Goal: Task Accomplishment & Management: Manage account settings

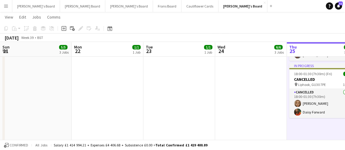
scroll to position [0, 206]
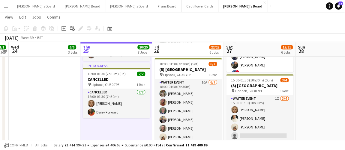
click at [4, 7] on app-icon "Menu" at bounding box center [6, 6] width 5 height 5
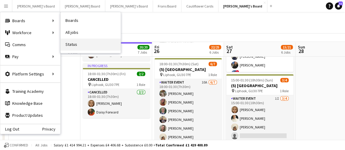
click at [67, 47] on link "Status" at bounding box center [91, 45] width 60 height 12
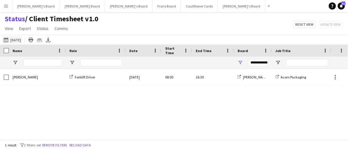
click at [22, 38] on button "[DATE] to [DATE] [DATE]" at bounding box center [12, 39] width 20 height 7
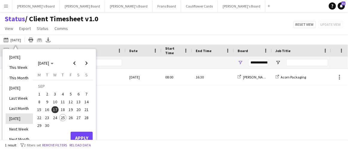
click at [24, 117] on li "[DATE]" at bounding box center [19, 119] width 27 height 10
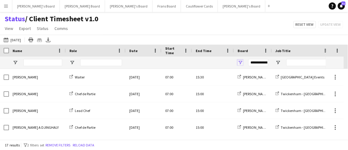
click at [242, 61] on span "Open Filter Menu" at bounding box center [240, 62] width 5 height 5
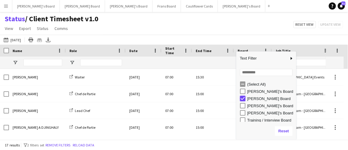
type input "***"
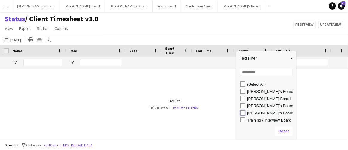
type input "**********"
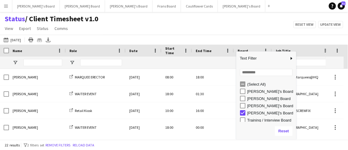
click at [225, 33] on div "Status / Client Timesheet v1.0 View Views Default view Airshow Accreditation Ai…" at bounding box center [174, 24] width 348 height 20
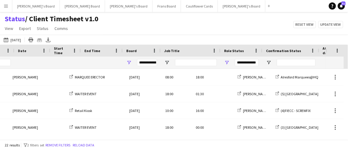
scroll to position [0, 112]
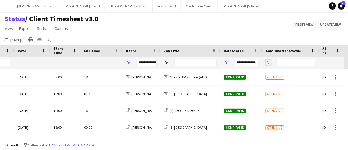
click at [268, 62] on span "Open Filter Menu" at bounding box center [268, 62] width 5 height 5
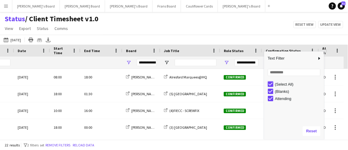
type input "***"
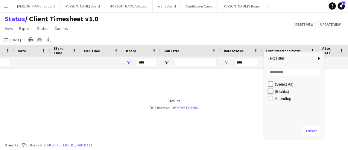
type input "**********"
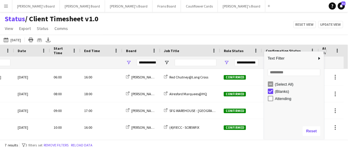
click at [197, 32] on div "Status / Client Timesheet v1.0 View Views Default view Airshow Accreditation Ai…" at bounding box center [174, 24] width 348 height 20
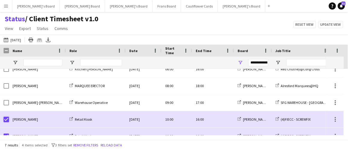
scroll to position [0, 0]
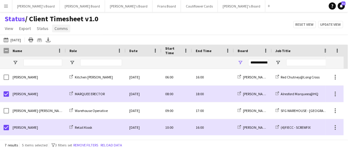
click at [56, 27] on span "Comms" at bounding box center [61, 28] width 13 height 5
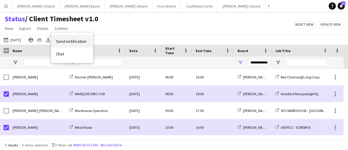
click at [60, 38] on link "Send notification" at bounding box center [72, 41] width 42 height 13
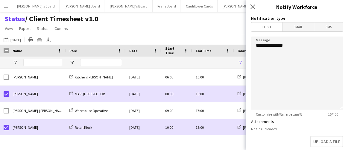
click at [328, 27] on span "SMS" at bounding box center [329, 26] width 29 height 9
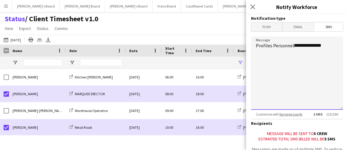
click at [329, 45] on textarea "**********" at bounding box center [297, 73] width 92 height 73
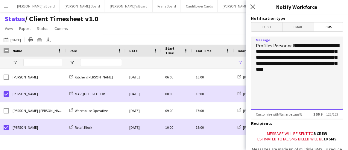
scroll to position [64, 0]
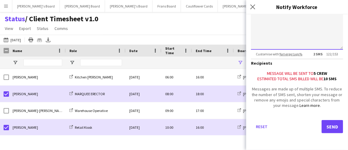
type textarea "**********"
click at [333, 127] on button "Send" at bounding box center [333, 126] width 22 height 13
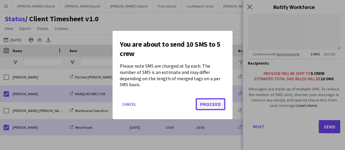
click at [217, 101] on button "Proceed" at bounding box center [210, 104] width 30 height 12
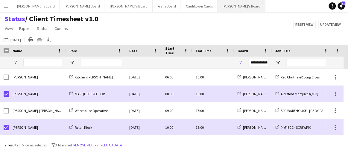
click at [218, 6] on button "[PERSON_NAME]'s Board Close" at bounding box center [242, 6] width 48 height 12
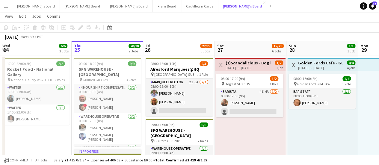
scroll to position [13, 0]
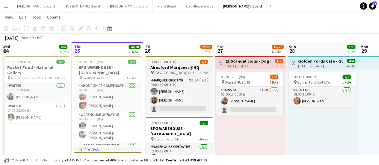
click at [204, 76] on app-job-card "08:00-18:00 (10h) 2/3 Alresford Marquees@HQ pin Ashdell Farm GU34 3ES 1 Role MA…" at bounding box center [179, 85] width 67 height 59
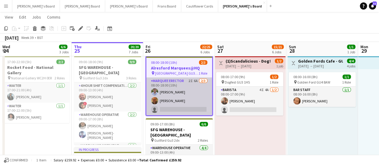
click at [203, 84] on app-card-role "MARQUEE ERECTOR 2I 6A [DATE] 08:00-18:00 (10h) [PERSON_NAME] [PERSON_NAME] sing…" at bounding box center [179, 97] width 66 height 38
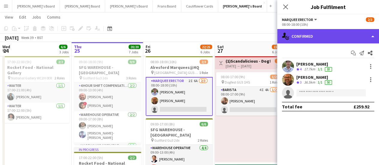
click at [322, 38] on div "single-neutral-actions-check-2 Confirmed" at bounding box center [328, 36] width 102 height 14
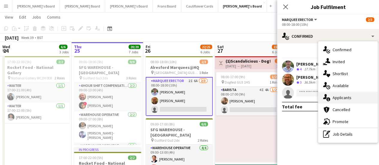
click at [344, 97] on div "single-neutral-actions-information Applicants" at bounding box center [347, 98] width 59 height 12
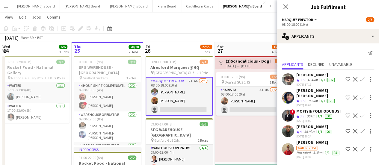
scroll to position [2, 0]
click at [309, 99] on div "19.5km" at bounding box center [312, 101] width 13 height 5
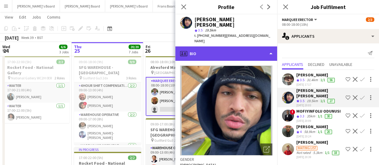
click at [245, 46] on div "profile Bio" at bounding box center [226, 53] width 102 height 14
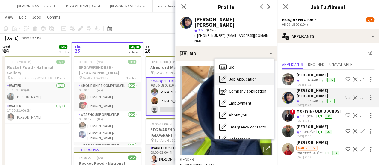
click at [250, 76] on span "Job Application" at bounding box center [243, 78] width 28 height 5
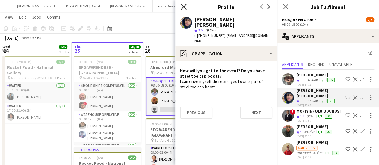
click at [185, 7] on icon "Close pop-in" at bounding box center [184, 7] width 6 height 6
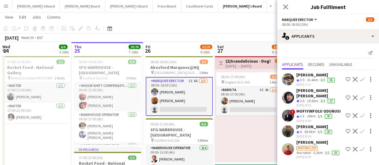
click at [244, 27] on app-toolbar "Copy Paste Paste Ctrl+V Paste with crew Ctrl+Shift+V Paste linked Job [GEOGRAPH…" at bounding box center [189, 28] width 379 height 10
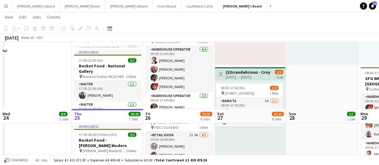
scroll to position [183, 0]
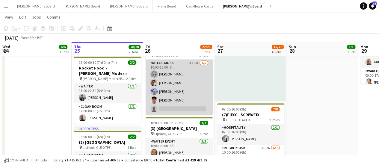
click at [200, 72] on app-card-role "Retail Kiosk 3I 8A [DATE] 10:00-16:00 (6h) [PERSON_NAME] [PERSON_NAME] [PERSON_…" at bounding box center [179, 87] width 67 height 55
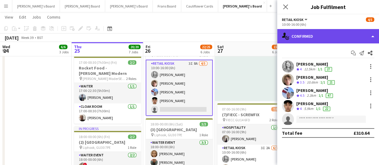
click at [343, 34] on div "single-neutral-actions-check-2 Confirmed" at bounding box center [328, 36] width 102 height 14
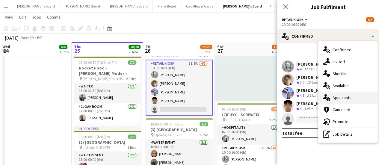
click at [340, 96] on span "Applicants" at bounding box center [342, 97] width 19 height 5
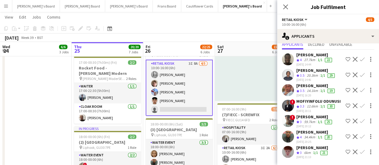
scroll to position [19, 0]
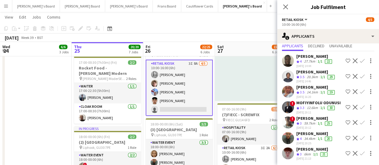
click at [248, 90] on div "08:00-17:00 (9h) 1/2 pin Croydon CR2 9EA 1 Role Barista 3A [DATE] 08:00-17:00 (…" at bounding box center [250, 54] width 71 height 93
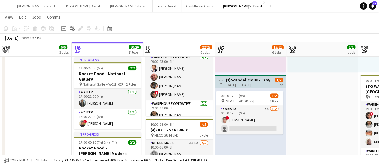
scroll to position [94, 0]
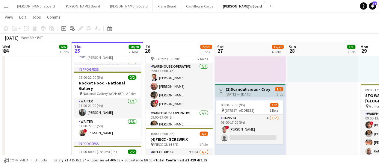
drag, startPoint x: 381, startPoint y: 32, endPoint x: 259, endPoint y: 69, distance: 127.8
click at [259, 69] on div "08:00-17:00 (9h) 1/2 pin Dogfest GU3 1HS 1 Role Barista 4I 4A [DATE] 08:00-17:0…" at bounding box center [250, 35] width 71 height 93
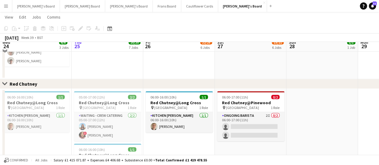
scroll to position [559, 0]
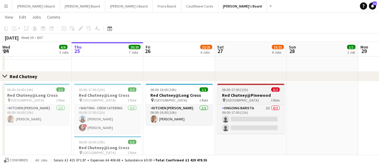
click at [260, 90] on div "06:00-17:00 (11h) 0/2" at bounding box center [250, 89] width 67 height 4
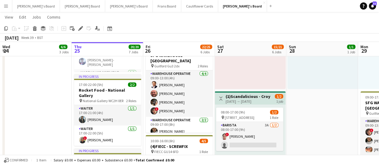
scroll to position [86, 0]
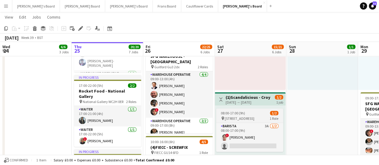
click at [254, 109] on app-job-card "08:00-17:00 (9h) 1/2 pin Croydon CR2 9EA 1 Role Barista 3A [DATE] 08:00-17:00 (…" at bounding box center [249, 129] width 67 height 43
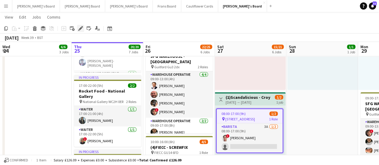
click at [78, 28] on icon "Edit" at bounding box center [80, 28] width 5 height 5
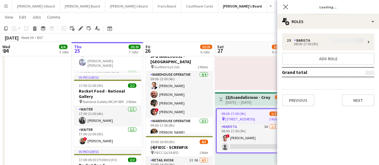
type input "**********"
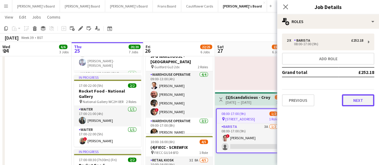
click at [344, 100] on button "Next" at bounding box center [358, 100] width 32 height 12
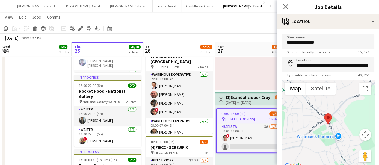
scroll to position [46, 0]
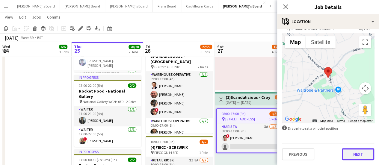
click at [344, 150] on button "Next" at bounding box center [358, 154] width 32 height 12
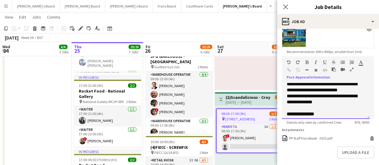
scroll to position [63, 0]
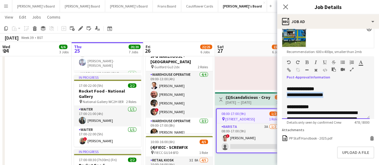
drag, startPoint x: 333, startPoint y: 95, endPoint x: 277, endPoint y: 93, distance: 55.2
click at [277, 93] on form "**********" at bounding box center [328, 55] width 102 height 264
click at [249, 56] on app-board-header-date "Sat 27 15/21 6 Jobs" at bounding box center [251, 49] width 72 height 14
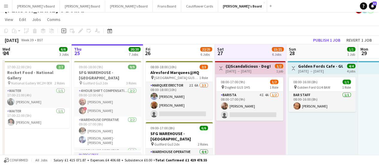
scroll to position [1, 0]
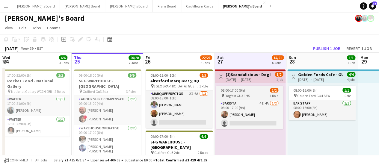
click at [239, 94] on span "Dogfest GU3 1HS" at bounding box center [237, 95] width 25 height 4
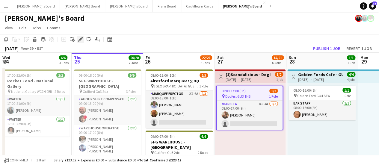
click at [79, 39] on icon "Edit" at bounding box center [80, 39] width 5 height 5
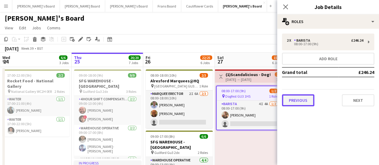
click at [306, 99] on button "Previous" at bounding box center [298, 100] width 32 height 12
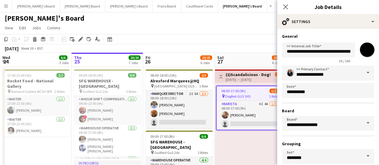
scroll to position [50, 0]
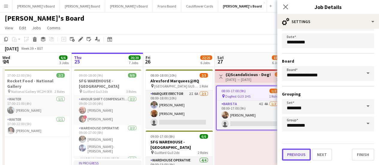
click at [302, 150] on button "Previous" at bounding box center [296, 155] width 29 height 12
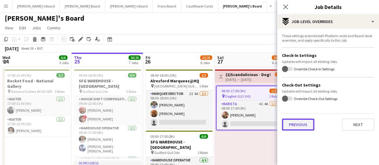
click at [294, 127] on button "Previous" at bounding box center [298, 125] width 32 height 12
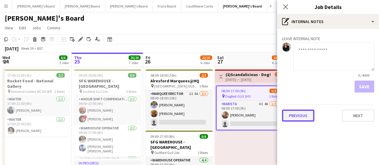
click at [294, 118] on button "Previous" at bounding box center [298, 116] width 32 height 12
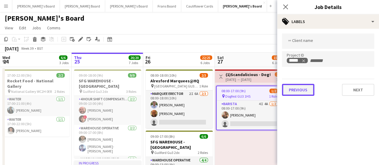
click at [295, 93] on button "Previous" at bounding box center [298, 90] width 32 height 12
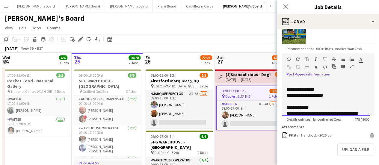
scroll to position [58, 0]
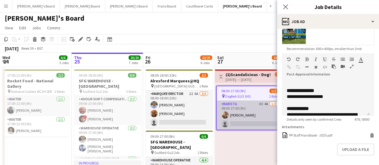
click at [246, 109] on app-card-role "Barista 4I 4A [DATE] 08:00-17:00 (9h) [PERSON_NAME] single-neutral-actions" at bounding box center [250, 115] width 66 height 29
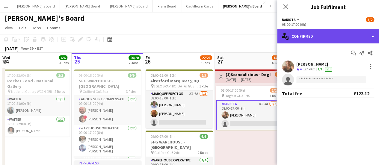
click at [327, 38] on div "single-neutral-actions-check-2 Confirmed" at bounding box center [328, 36] width 102 height 14
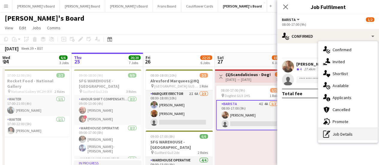
click at [341, 133] on div "pen-write Job Details" at bounding box center [347, 134] width 59 height 12
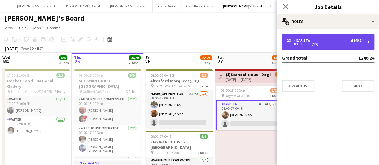
click at [307, 43] on div "08:00-17:00 (9h)" at bounding box center [325, 44] width 76 height 3
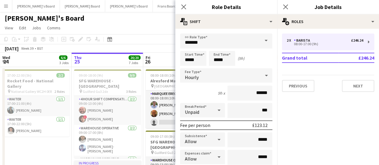
click at [163, 21] on div "[PERSON_NAME]'s Board" at bounding box center [189, 16] width 379 height 11
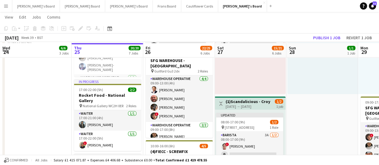
scroll to position [87, 0]
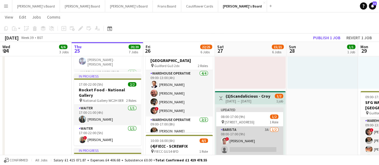
click at [257, 136] on app-card-role "Barista 3A [DATE] 08:00-17:00 (9h) ! May Alladice single-neutral-actions" at bounding box center [249, 140] width 67 height 29
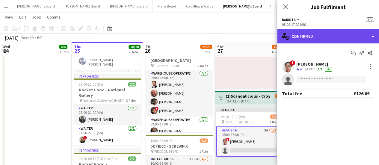
click at [334, 43] on div "single-neutral-actions-check-2 Confirmed" at bounding box center [328, 36] width 102 height 14
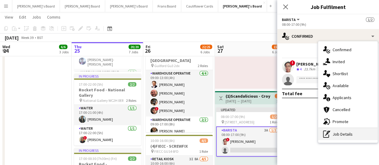
click at [344, 134] on div "pen-write Job Details" at bounding box center [347, 134] width 59 height 12
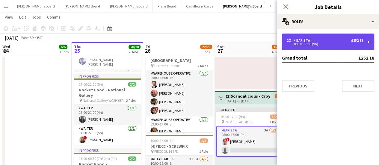
click at [322, 44] on div "08:00-17:00 (9h)" at bounding box center [325, 44] width 76 height 3
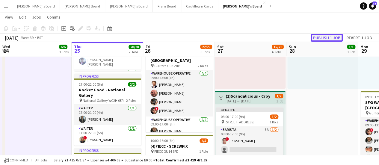
click at [329, 37] on button "Publish 1 job" at bounding box center [327, 38] width 32 height 8
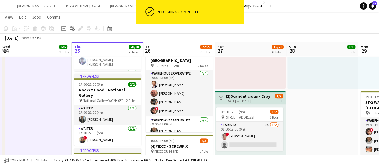
drag, startPoint x: 381, startPoint y: 48, endPoint x: 266, endPoint y: 64, distance: 115.9
click at [266, 64] on div "08:00-17:00 (9h) 1/2 pin Dogfest GU3 1HS 1 Role Barista 4I 4A [DATE] 08:00-17:0…" at bounding box center [250, 42] width 71 height 93
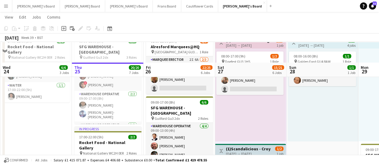
scroll to position [17, 0]
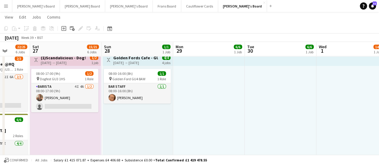
drag, startPoint x: 350, startPoint y: 132, endPoint x: 165, endPoint y: 122, distance: 185.7
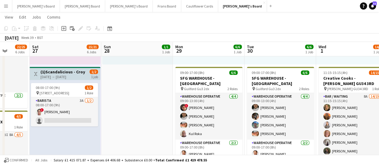
scroll to position [110, 0]
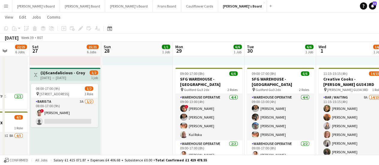
scroll to position [0, 180]
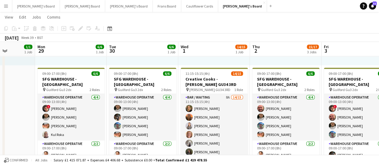
drag, startPoint x: 353, startPoint y: 101, endPoint x: 215, endPoint y: 101, distance: 137.5
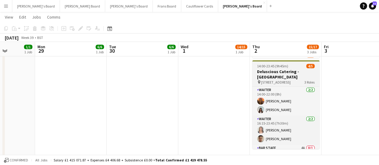
scroll to position [16, 0]
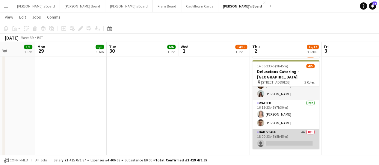
click at [292, 138] on app-card-role "BAR STAFF 4A 0/1 18:00-23:45 (5h45m) single-neutral-actions" at bounding box center [285, 139] width 67 height 20
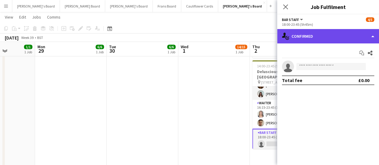
click at [338, 40] on div "single-neutral-actions-check-2 Confirmed" at bounding box center [328, 36] width 102 height 14
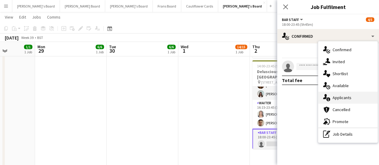
click at [339, 97] on span "Applicants" at bounding box center [342, 97] width 19 height 5
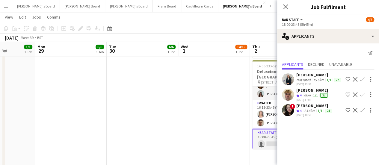
click at [344, 97] on app-icon "Confirm" at bounding box center [362, 94] width 5 height 5
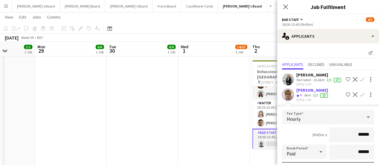
click at [344, 97] on app-icon "Confirm" at bounding box center [362, 94] width 5 height 5
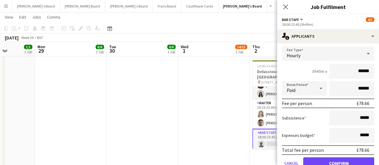
scroll to position [97, 0]
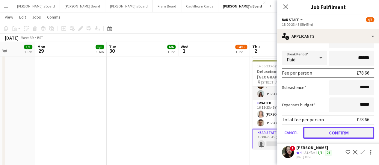
click at [337, 131] on button "Confirm" at bounding box center [338, 133] width 71 height 12
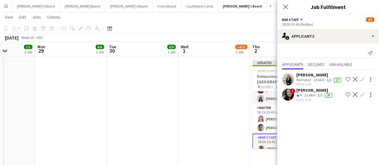
scroll to position [0, 0]
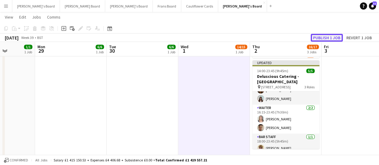
click at [331, 35] on button "Publish 1 job" at bounding box center [327, 38] width 32 height 8
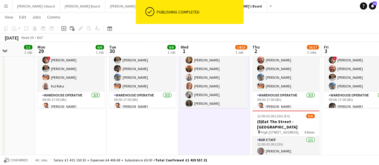
scroll to position [0, 254]
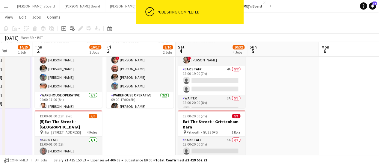
drag, startPoint x: 358, startPoint y: 108, endPoint x: 141, endPoint y: 96, distance: 217.9
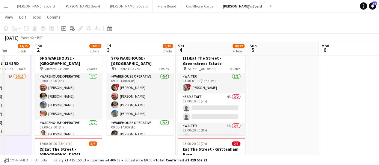
scroll to position [128, 0]
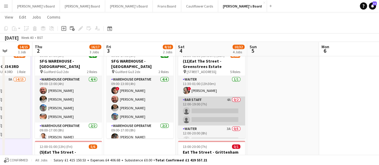
click at [196, 113] on app-card-role "BAR STAFF 4A 0/2 12:00-19:00 (7h) single-neutral-actions single-neutral-actions" at bounding box center [211, 110] width 67 height 29
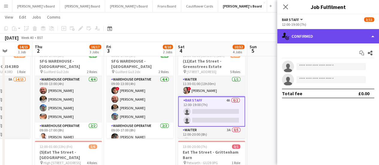
click at [344, 34] on div "single-neutral-actions-check-2 Confirmed" at bounding box center [328, 36] width 102 height 14
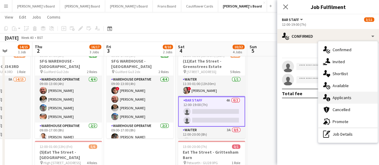
click at [344, 97] on span "Applicants" at bounding box center [342, 97] width 19 height 5
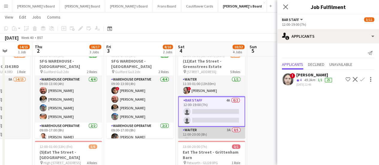
click at [218, 136] on app-card-role "Waiter 3A 0/5 12:00-20:00 (8h) single-neutral-actions single-neutral-actions si…" at bounding box center [211, 154] width 67 height 55
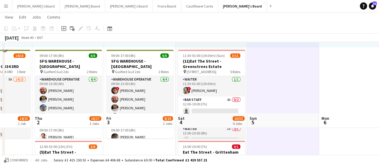
scroll to position [207, 0]
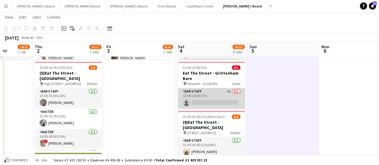
click at [224, 93] on app-card-role "BAR STAFF 5A 0/1 13:00-20:00 (7h) single-neutral-actions" at bounding box center [211, 98] width 67 height 20
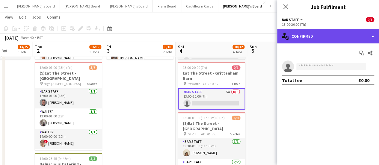
click at [344, 35] on div "single-neutral-actions-check-2 Confirmed" at bounding box center [328, 36] width 102 height 14
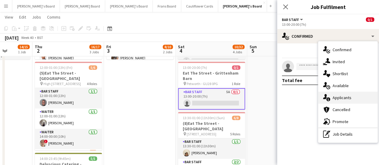
click at [343, 94] on div "single-neutral-actions-information Applicants" at bounding box center [347, 98] width 59 height 12
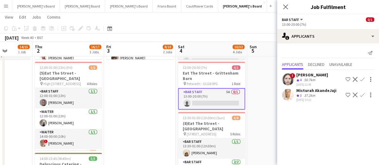
click at [165, 106] on app-date-cell "09:00-17:00 (8h) 6/6 SFG WAREHOUSE - [GEOGRAPHIC_DATA] pin Guilford Gu3 2dx 2 R…" at bounding box center [140, 91] width 72 height 463
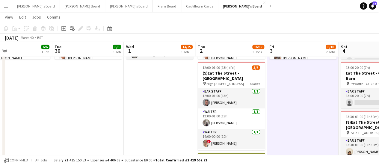
drag, startPoint x: 150, startPoint y: 108, endPoint x: 313, endPoint y: 91, distance: 163.9
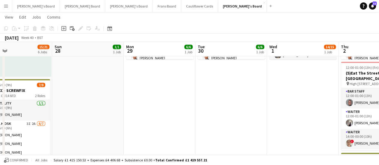
scroll to position [0, 159]
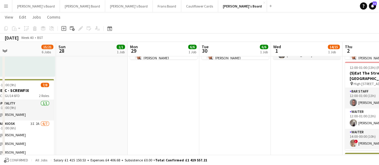
drag, startPoint x: 121, startPoint y: 105, endPoint x: 268, endPoint y: 100, distance: 147.2
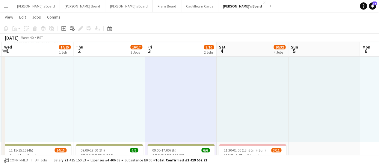
scroll to position [0, 285]
drag, startPoint x: 206, startPoint y: 86, endPoint x: 65, endPoint y: 86, distance: 141.4
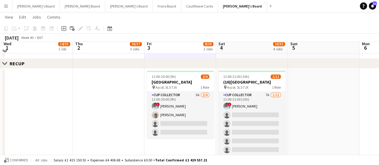
scroll to position [474, 0]
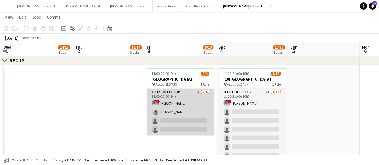
click at [204, 113] on app-card-role "CUP COLLECTOR 5A [DATE] 11:00-20:00 (9h) ! [PERSON_NAME] [PERSON_NAME] single-n…" at bounding box center [180, 112] width 67 height 46
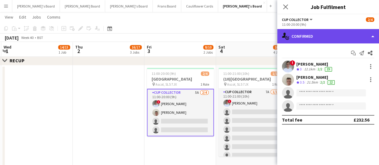
click at [344, 33] on div "single-neutral-actions-check-2 Confirmed" at bounding box center [328, 36] width 102 height 14
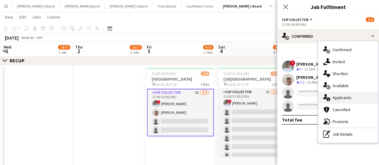
click at [344, 98] on span "Applicants" at bounding box center [342, 97] width 19 height 5
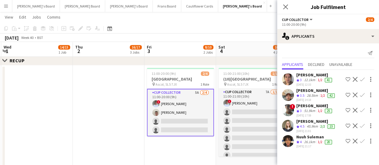
click at [313, 126] on div "45.9km" at bounding box center [312, 126] width 13 height 5
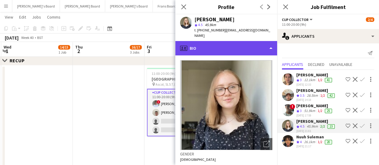
click at [229, 47] on div "profile Bio" at bounding box center [226, 48] width 102 height 14
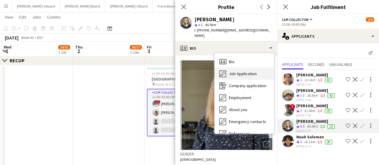
click at [235, 72] on div "Job Application Job Application" at bounding box center [244, 74] width 59 height 12
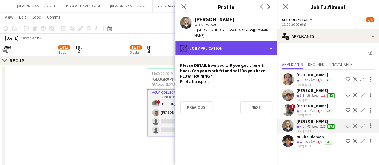
click at [245, 41] on div "pencil4 Job Application" at bounding box center [226, 48] width 102 height 14
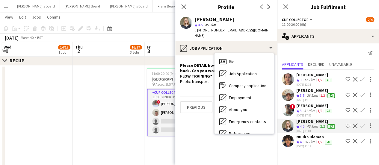
click at [115, 111] on app-date-cell at bounding box center [109, 116] width 72 height 103
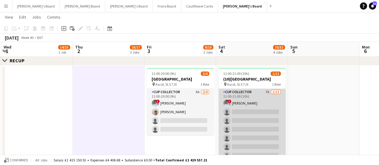
click at [265, 97] on app-card-role "CUP COLLECTOR 7A [DATE] 11:00-21:00 (10h) ! [PERSON_NAME] single-neutral-action…" at bounding box center [251, 147] width 67 height 116
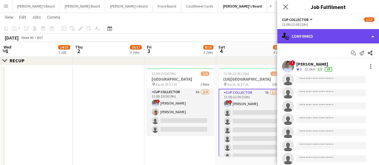
click at [334, 32] on div "single-neutral-actions-check-2 Confirmed" at bounding box center [328, 36] width 102 height 14
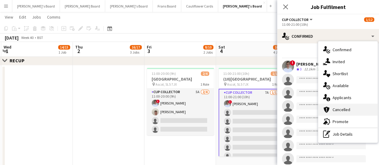
click at [341, 105] on div "cancellation Cancelled" at bounding box center [347, 110] width 59 height 12
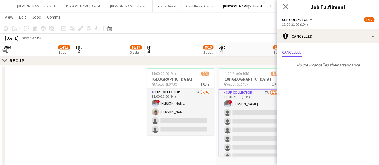
click at [341, 44] on div "Cancelled No crew cancelled their attendance" at bounding box center [328, 58] width 102 height 31
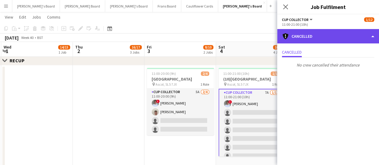
click at [341, 40] on div "cancellation Cancelled" at bounding box center [328, 36] width 102 height 14
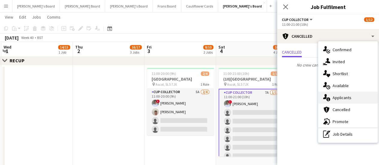
click at [344, 98] on div "single-neutral-actions-information Applicants" at bounding box center [347, 98] width 59 height 12
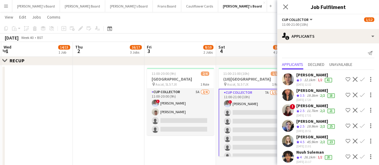
scroll to position [21, 0]
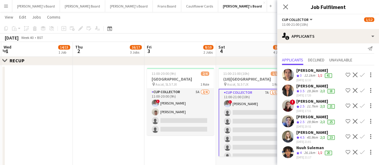
click at [344, 133] on button "Confirm" at bounding box center [362, 136] width 7 height 7
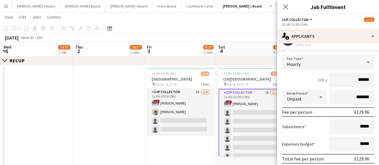
scroll to position [139, 0]
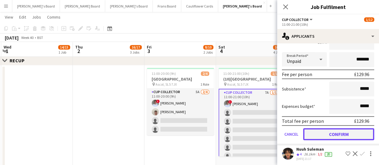
click at [337, 130] on button "Confirm" at bounding box center [338, 134] width 71 height 12
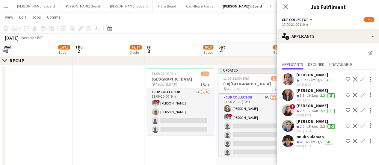
scroll to position [0, 0]
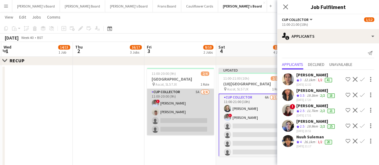
click at [207, 107] on app-card-role "CUP COLLECTOR 5A [DATE] 11:00-20:00 (9h) ! [PERSON_NAME] [PERSON_NAME] single-n…" at bounding box center [180, 112] width 67 height 46
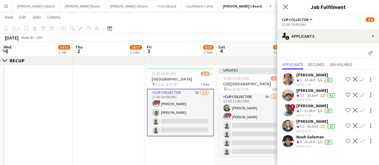
click at [344, 123] on app-icon "Confirm" at bounding box center [362, 125] width 5 height 5
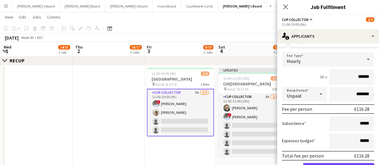
scroll to position [124, 0]
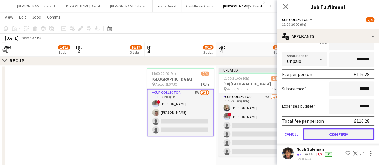
click at [344, 131] on button "Confirm" at bounding box center [338, 134] width 71 height 12
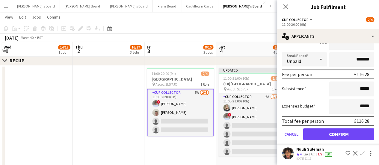
scroll to position [0, 0]
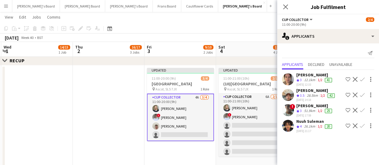
click at [194, 111] on app-card-role "CUP COLLECTOR 4A [DATE] 11:00-20:00 (9h) [PERSON_NAME] ! [PERSON_NAME] [PERSON_…" at bounding box center [180, 117] width 67 height 48
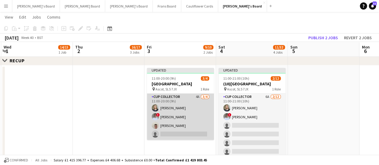
click at [188, 101] on app-card-role "CUP COLLECTOR 4A [DATE] 11:00-20:00 (9h) [PERSON_NAME] ! [PERSON_NAME] [PERSON_…" at bounding box center [180, 116] width 67 height 46
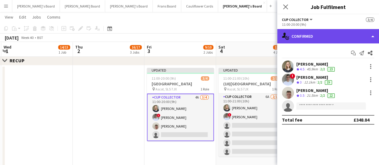
click at [337, 34] on div "single-neutral-actions-check-2 Confirmed" at bounding box center [328, 36] width 102 height 14
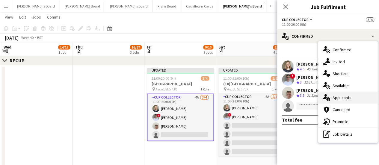
click at [344, 97] on span "Applicants" at bounding box center [342, 97] width 19 height 5
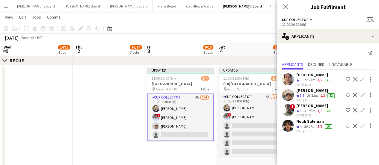
click at [344, 124] on app-icon "Confirm" at bounding box center [362, 125] width 5 height 5
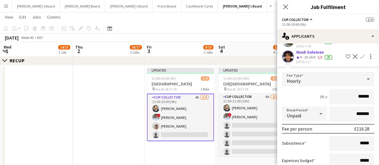
scroll to position [108, 0]
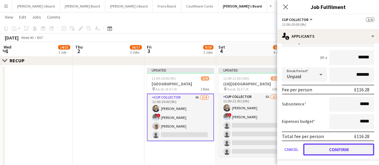
click at [344, 146] on button "Confirm" at bounding box center [338, 150] width 71 height 12
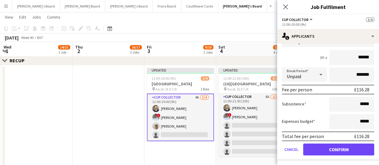
scroll to position [0, 0]
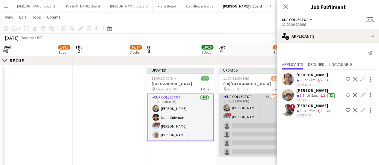
click at [256, 111] on app-card-role "CUP COLLECTOR 6A [DATE] 11:00-21:00 (10h) [PERSON_NAME] ! [PERSON_NAME] single-…" at bounding box center [251, 151] width 67 height 116
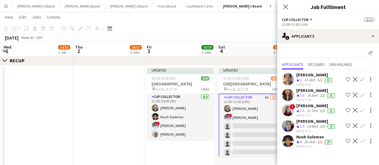
click at [344, 139] on app-icon "Confirm" at bounding box center [362, 141] width 5 height 5
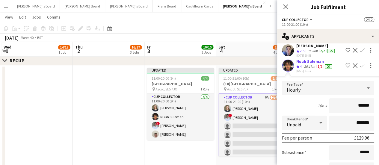
scroll to position [124, 0]
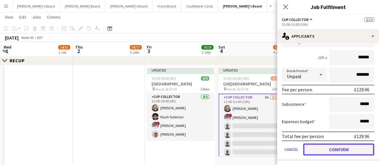
click at [323, 150] on button "Confirm" at bounding box center [338, 150] width 71 height 12
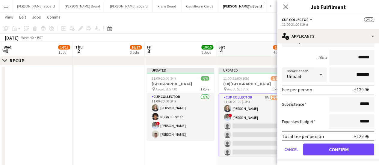
scroll to position [0, 0]
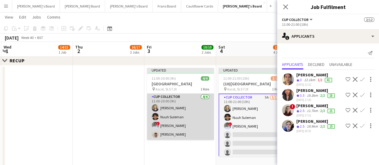
click at [177, 119] on app-card-role "CUP COLLECTOR [DATE] 11:00-20:00 (9h) [PERSON_NAME] [PERSON_NAME] ! [PERSON_NAM…" at bounding box center [180, 116] width 67 height 46
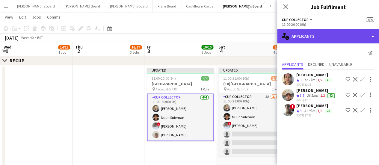
click at [328, 37] on div "single-neutral-actions-information Applicants" at bounding box center [328, 36] width 102 height 14
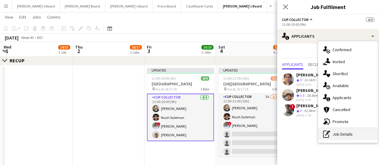
click at [341, 138] on div "pen-write Job Details" at bounding box center [347, 134] width 59 height 12
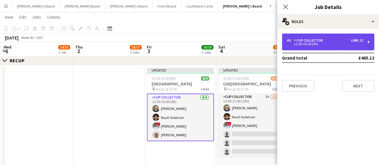
click at [309, 41] on div "CUP COLLECTOR" at bounding box center [309, 40] width 31 height 4
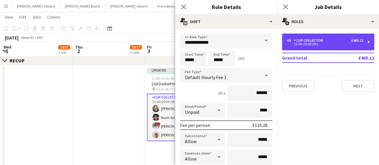
scroll to position [100, 0]
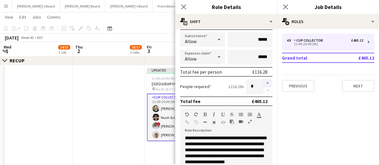
click at [263, 83] on button "button" at bounding box center [268, 83] width 10 height 8
type input "*"
click at [100, 91] on app-date-cell at bounding box center [109, 116] width 72 height 103
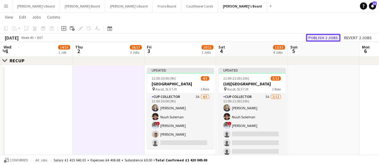
click at [323, 37] on button "Publish 2 jobs" at bounding box center [323, 38] width 34 height 8
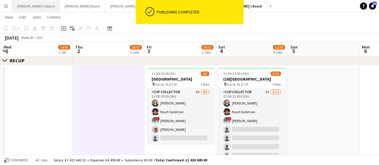
click at [35, 6] on button "[PERSON_NAME]'s Board Close" at bounding box center [36, 6] width 48 height 12
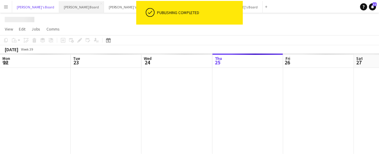
scroll to position [0, 143]
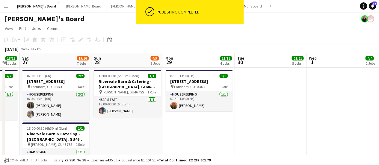
drag, startPoint x: 362, startPoint y: 105, endPoint x: 165, endPoint y: 81, distance: 198.9
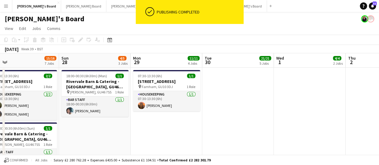
scroll to position [0, 242]
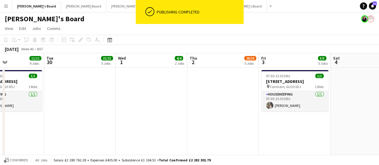
drag, startPoint x: 370, startPoint y: 103, endPoint x: 182, endPoint y: 81, distance: 189.5
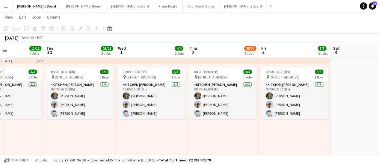
scroll to position [258, 0]
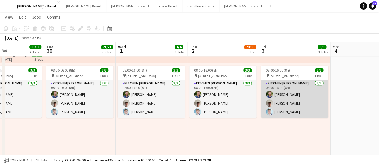
click at [284, 115] on app-card-role "Kitchen [PERSON_NAME] [DATE] 08:00-16:00 (8h) [PERSON_NAME] [PERSON_NAME] [PERS…" at bounding box center [294, 99] width 67 height 38
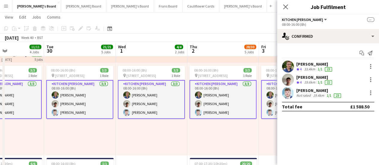
click at [326, 81] on div "22" at bounding box center [328, 82] width 7 height 4
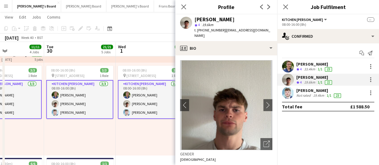
click at [317, 90] on div "[PERSON_NAME]" at bounding box center [319, 90] width 46 height 5
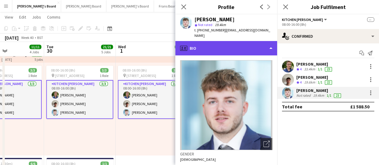
click at [249, 44] on div "profile Bio" at bounding box center [226, 48] width 102 height 14
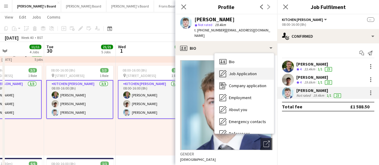
click at [241, 68] on div "Job Application Job Application" at bounding box center [244, 74] width 59 height 12
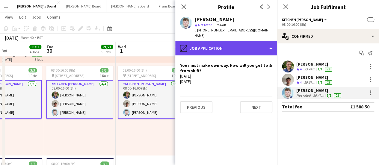
click at [263, 41] on div "pencil4 Job Application" at bounding box center [226, 48] width 102 height 14
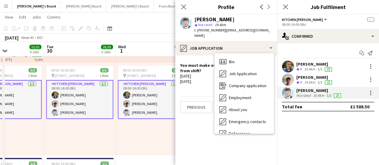
click at [150, 130] on div "08:00-16:00 (8h) 3/3 pin Woking, GU21 4YH 1 Role Kitchen [PERSON_NAME] [DATE] 0…" at bounding box center [152, 109] width 72 height 93
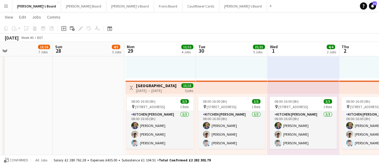
scroll to position [0, 162]
drag, startPoint x: 336, startPoint y: 114, endPoint x: 348, endPoint y: 117, distance: 13.0
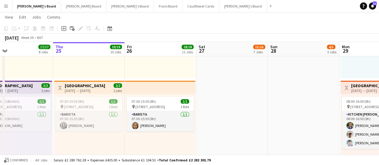
scroll to position [0, 163]
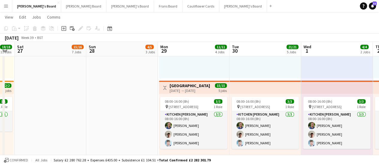
drag, startPoint x: 77, startPoint y: 115, endPoint x: 110, endPoint y: 113, distance: 33.6
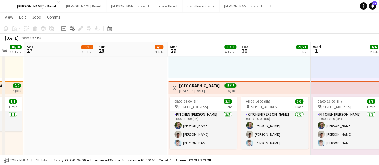
drag, startPoint x: 156, startPoint y: 109, endPoint x: 132, endPoint y: 113, distance: 24.8
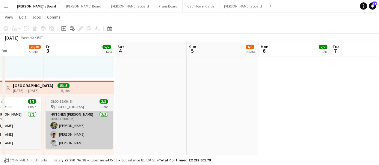
drag, startPoint x: 144, startPoint y: 119, endPoint x: 75, endPoint y: 120, distance: 69.2
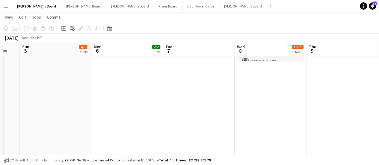
drag, startPoint x: 204, startPoint y: 131, endPoint x: 37, endPoint y: 127, distance: 166.7
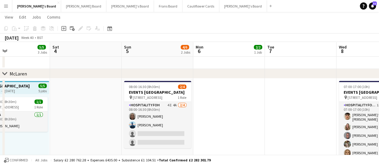
scroll to position [0, 165]
drag, startPoint x: 119, startPoint y: 141, endPoint x: 220, endPoint y: 117, distance: 104.6
click at [219, 9] on button "[PERSON_NAME]'s Board Close" at bounding box center [243, 6] width 48 height 12
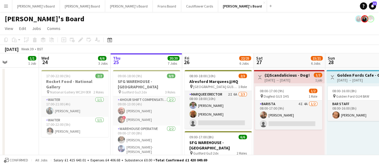
scroll to position [0, 176]
drag, startPoint x: 178, startPoint y: 115, endPoint x: 218, endPoint y: 109, distance: 39.7
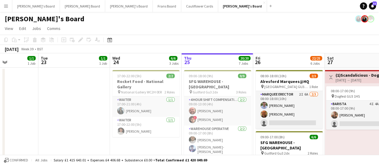
drag, startPoint x: 114, startPoint y: 116, endPoint x: 185, endPoint y: 111, distance: 70.9
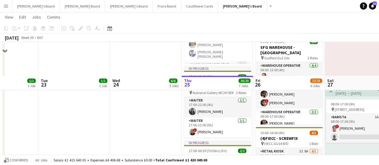
scroll to position [130, 0]
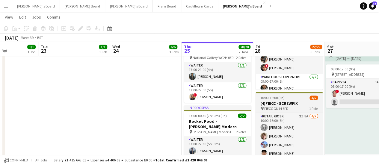
click at [277, 101] on h3 "(4)FIECC - SCREWFIX" at bounding box center [289, 103] width 67 height 5
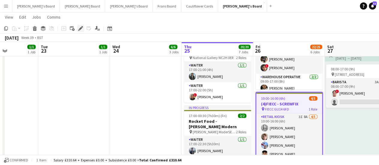
click at [82, 28] on icon "Edit" at bounding box center [80, 28] width 5 height 5
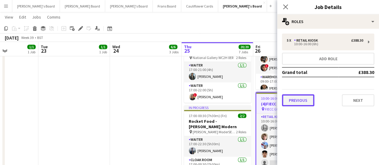
click at [296, 103] on button "Previous" at bounding box center [298, 100] width 32 height 12
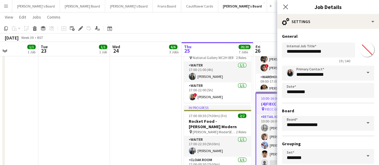
scroll to position [50, 0]
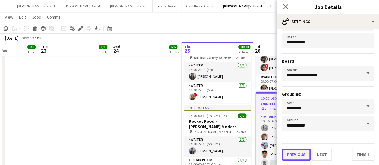
click at [301, 150] on button "Previous" at bounding box center [296, 155] width 29 height 12
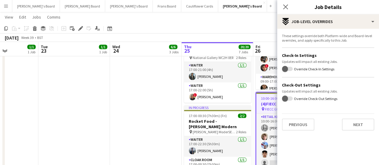
scroll to position [0, 0]
click at [296, 126] on button "Previous" at bounding box center [298, 125] width 32 height 12
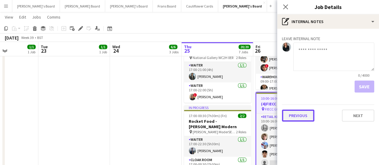
click at [295, 118] on button "Previous" at bounding box center [298, 116] width 32 height 12
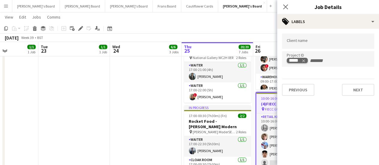
click at [304, 61] on icon "Remove tag" at bounding box center [303, 61] width 3 height 3
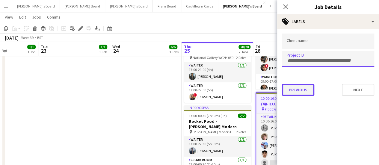
click at [295, 89] on button "Previous" at bounding box center [298, 90] width 32 height 12
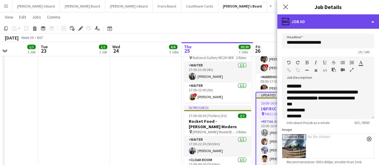
click at [344, 27] on div "ads-window Job Ad" at bounding box center [328, 21] width 102 height 14
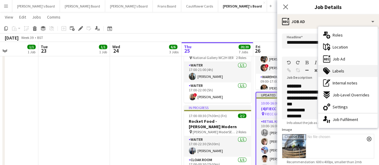
click at [344, 67] on div "tags-double Labels" at bounding box center [347, 71] width 59 height 12
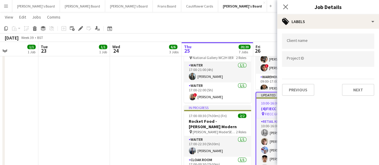
click at [325, 62] on div at bounding box center [328, 58] width 92 height 15
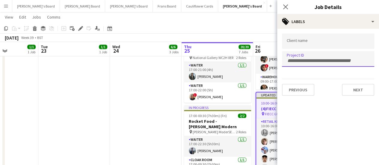
paste input "*****"
type input "*****"
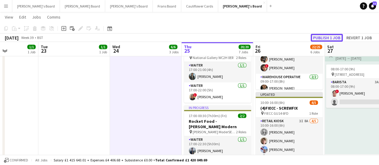
click at [337, 36] on button "Publish 1 job" at bounding box center [327, 38] width 32 height 8
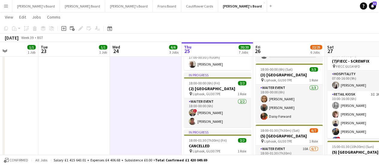
scroll to position [211, 0]
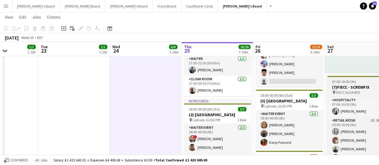
click at [344, 83] on span "07:00-16:00 (9h)" at bounding box center [344, 81] width 24 height 4
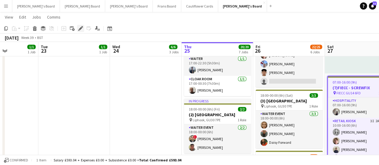
click at [82, 29] on icon "Edit" at bounding box center [80, 28] width 5 height 5
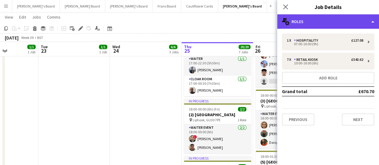
click at [343, 20] on div "multiple-users-add Roles" at bounding box center [328, 21] width 102 height 14
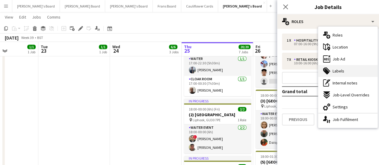
click at [344, 71] on div "tags-double Labels" at bounding box center [347, 71] width 59 height 12
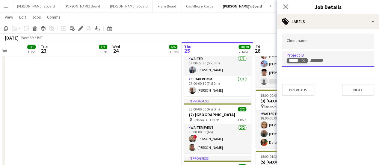
click at [304, 60] on icon "Remove tag" at bounding box center [303, 61] width 4 height 4
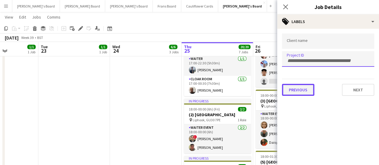
click at [297, 88] on button "Previous" at bounding box center [298, 90] width 32 height 12
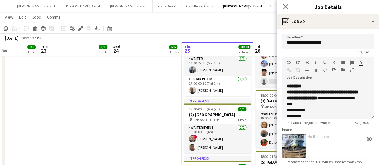
click at [141, 115] on app-date-cell "17:00-22:00 (5h) 2/2 Rocket Food - National Gallery pin National Gallery WC2H 0…" at bounding box center [146, 87] width 72 height 463
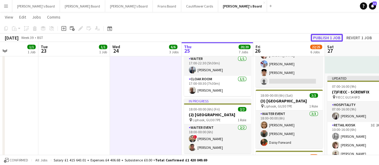
click at [324, 37] on button "Publish 1 job" at bounding box center [327, 38] width 32 height 8
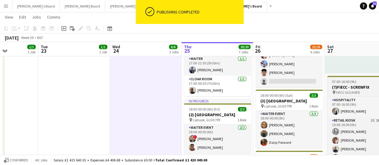
click at [344, 96] on div "Hospitality [DATE] 07:00-16:00 (9h) [PERSON_NAME] Retail Kiosk 3I 2A [DATE] 10:…" at bounding box center [360, 130] width 67 height 68
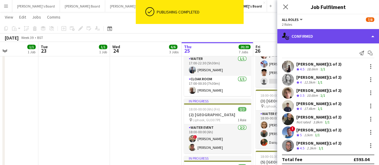
click at [336, 35] on div "single-neutral-actions-check-2 Confirmed" at bounding box center [328, 36] width 102 height 14
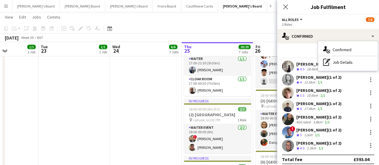
click at [307, 18] on div "All roles All roles Hospitality Retail Kiosk 7/8" at bounding box center [328, 19] width 92 height 5
click at [97, 100] on app-date-cell at bounding box center [74, 87] width 72 height 463
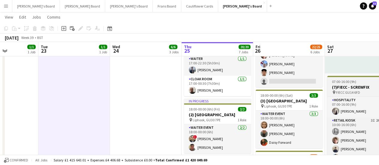
click at [344, 86] on h3 "(7)FIECC - SCREWFIX" at bounding box center [360, 86] width 67 height 5
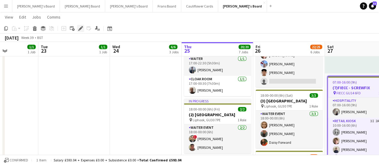
click at [83, 30] on icon "Edit" at bounding box center [80, 28] width 5 height 5
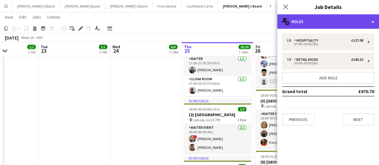
click at [339, 24] on div "multiple-users-add Roles" at bounding box center [328, 21] width 102 height 14
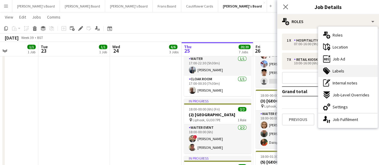
click at [344, 73] on div "tags-double Labels" at bounding box center [347, 71] width 59 height 12
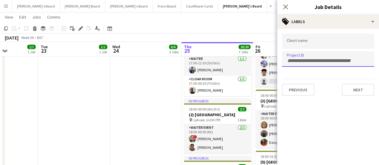
click at [328, 61] on input "Type to search project ID labels..." at bounding box center [328, 60] width 83 height 5
paste input "*****"
type input "*****"
click at [296, 91] on div at bounding box center [328, 82] width 102 height 165
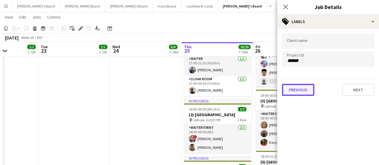
click at [296, 91] on button "Previous" at bounding box center [298, 90] width 32 height 12
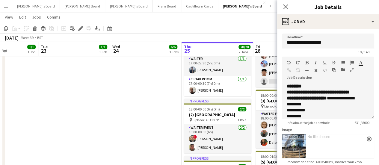
click at [128, 94] on app-date-cell "17:00-22:00 (5h) 2/2 Rocket Food - National Gallery pin National Gallery WC2H 0…" at bounding box center [146, 87] width 72 height 463
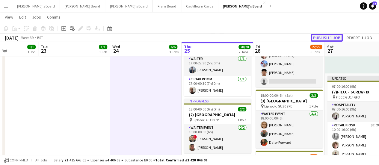
click at [337, 36] on button "Publish 1 job" at bounding box center [327, 38] width 32 height 8
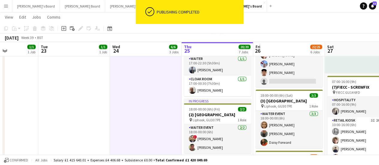
scroll to position [0, 282]
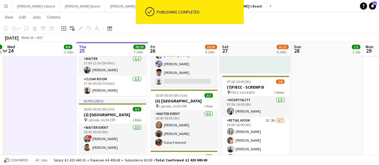
drag, startPoint x: 316, startPoint y: 98, endPoint x: 210, endPoint y: 96, distance: 105.2
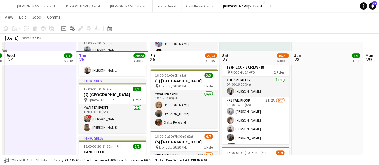
scroll to position [242, 0]
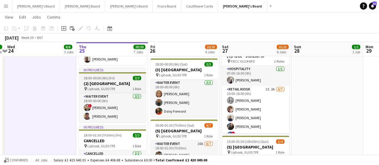
click at [114, 76] on div "18:00-00:00 (6h) (Fri) 2/2" at bounding box center [112, 78] width 67 height 4
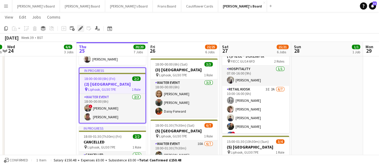
click at [83, 30] on icon "Edit" at bounding box center [80, 28] width 5 height 5
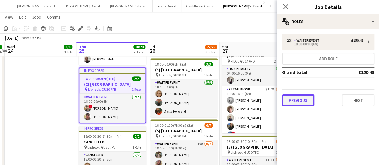
click at [309, 95] on button "Previous" at bounding box center [298, 100] width 32 height 12
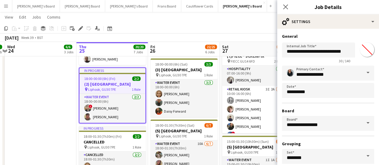
scroll to position [50, 0]
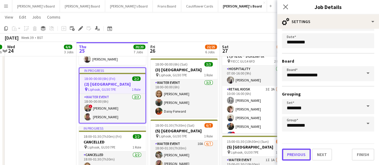
click at [298, 150] on button "Previous" at bounding box center [296, 155] width 29 height 12
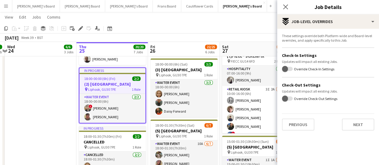
scroll to position [0, 0]
click at [303, 126] on button "Previous" at bounding box center [298, 125] width 32 height 12
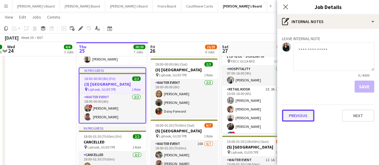
click at [308, 119] on button "Previous" at bounding box center [298, 116] width 32 height 12
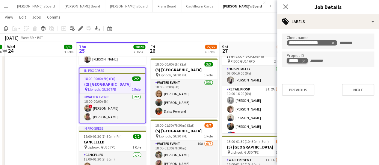
click at [304, 61] on icon "Remove tag" at bounding box center [303, 61] width 4 height 4
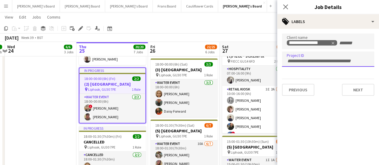
click at [210, 28] on app-toolbar "Copy Paste Paste Ctrl+V Paste with crew Ctrl+Shift+V Paste linked Job [GEOGRAPH…" at bounding box center [189, 28] width 379 height 10
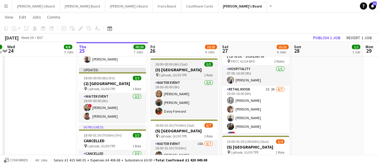
click at [183, 73] on span "Liphook, GU30 7PE" at bounding box center [173, 75] width 28 height 4
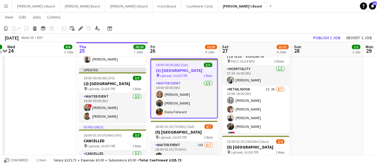
click at [183, 73] on h3 "(3) [GEOGRAPHIC_DATA]" at bounding box center [184, 70] width 66 height 5
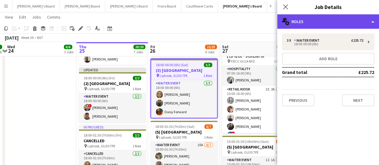
click at [318, 21] on div "multiple-users-add Roles" at bounding box center [328, 21] width 102 height 14
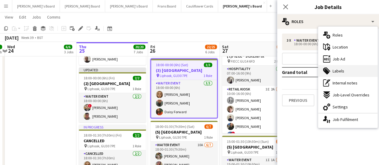
click at [344, 67] on div "tags-double Labels" at bounding box center [347, 71] width 59 height 12
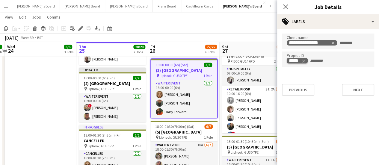
click at [304, 60] on icon "Remove tag" at bounding box center [303, 61] width 3 height 3
click at [196, 15] on app-page-menu "View Day view expanded Day view collapsed Month view Date picker Jump to [DATE]…" at bounding box center [189, 17] width 379 height 11
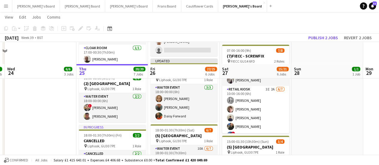
scroll to position [273, 0]
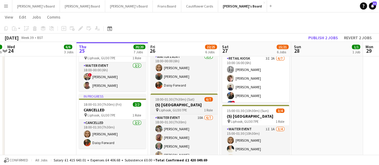
click at [197, 101] on div "18:00-01:30 (7h30m) (Sat) 6/7" at bounding box center [183, 99] width 67 height 4
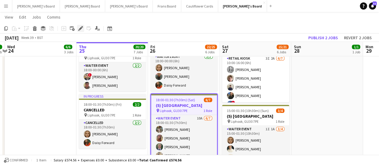
click at [83, 28] on icon "Edit" at bounding box center [80, 28] width 5 height 5
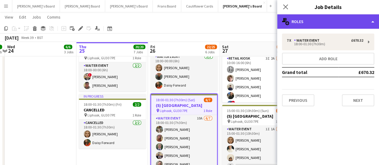
click at [344, 22] on div "multiple-users-add Roles" at bounding box center [328, 21] width 102 height 14
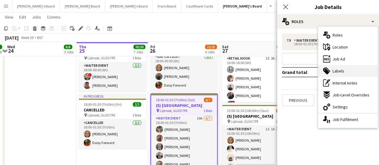
click at [344, 75] on div "tags-double Labels" at bounding box center [347, 71] width 59 height 12
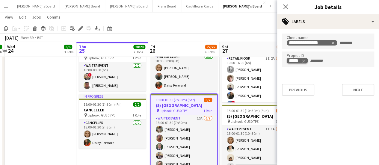
click at [305, 60] on icon "Remove tag" at bounding box center [303, 61] width 4 height 4
click at [241, 22] on app-page-menu "View Day view expanded Day view collapsed Month view Date picker Jump to [DATE]…" at bounding box center [189, 17] width 379 height 11
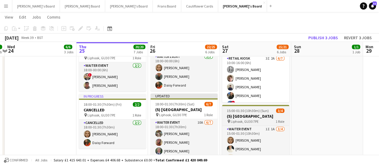
click at [255, 120] on span "Liphook, GU30 7PE" at bounding box center [245, 121] width 28 height 4
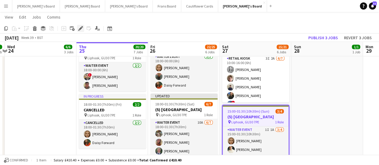
click at [81, 28] on icon at bounding box center [80, 28] width 3 height 3
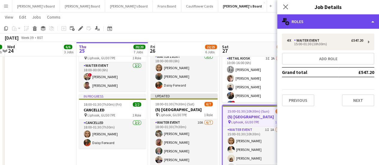
click at [344, 19] on div "multiple-users-add Roles" at bounding box center [328, 21] width 102 height 14
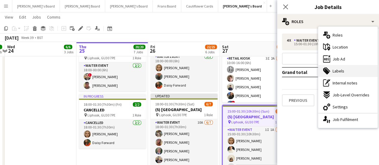
click at [344, 68] on div "tags-double Labels" at bounding box center [347, 71] width 59 height 12
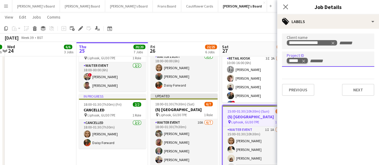
click at [304, 61] on icon "Remove tag" at bounding box center [303, 61] width 4 height 4
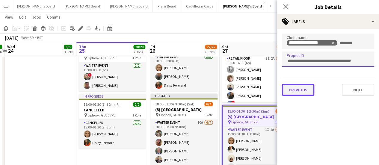
click at [303, 89] on button "Previous" at bounding box center [298, 90] width 32 height 12
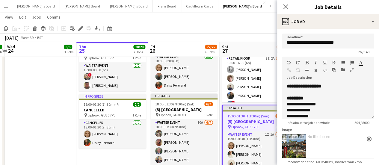
click at [239, 16] on app-page-menu "View Day view expanded Day view collapsed Month view Date picker Jump to [DATE]…" at bounding box center [189, 17] width 379 height 11
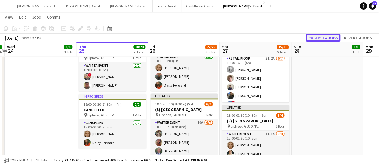
click at [322, 35] on button "Publish 4 jobs" at bounding box center [323, 38] width 34 height 8
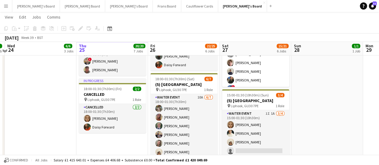
scroll to position [287, 0]
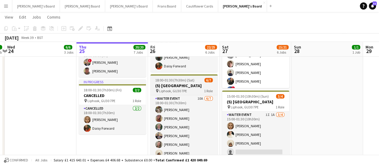
click at [188, 90] on div "pin Liphook, GU30 7PE 1 Role" at bounding box center [183, 90] width 67 height 5
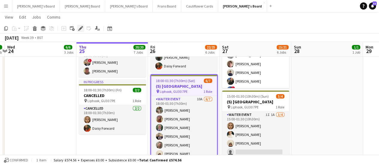
click at [82, 28] on icon at bounding box center [80, 28] width 3 height 3
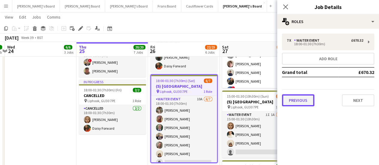
click at [302, 99] on button "Previous" at bounding box center [298, 100] width 32 height 12
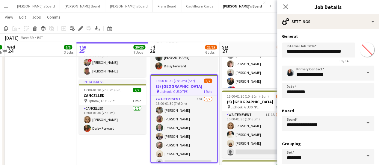
scroll to position [50, 0]
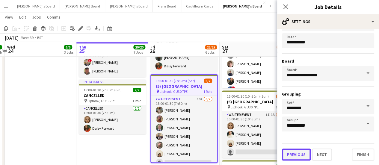
click at [294, 150] on button "Previous" at bounding box center [296, 155] width 29 height 12
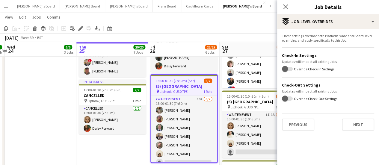
scroll to position [0, 0]
click at [297, 126] on button "Previous" at bounding box center [298, 125] width 32 height 12
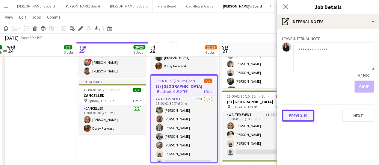
click at [295, 115] on button "Previous" at bounding box center [298, 116] width 32 height 12
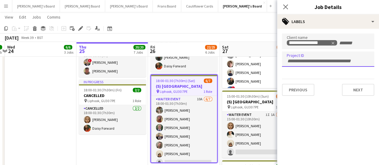
click at [303, 63] on div at bounding box center [328, 59] width 92 height 15
paste input "*****"
type input "*****"
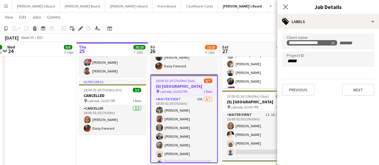
click at [133, 136] on app-date-cell "09:00-18:00 (9h) 9/9 SFG WAREHOUSE - [GEOGRAPHIC_DATA] pin Guilford Gu3 2dx 3 R…" at bounding box center [112, 11] width 72 height 463
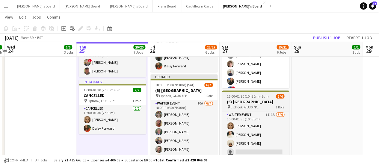
click at [265, 98] on span "15:00-01:30 (10h30m) (Sun)" at bounding box center [248, 96] width 42 height 4
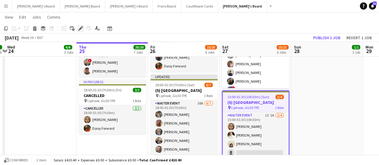
click at [82, 28] on icon "Edit" at bounding box center [80, 28] width 5 height 5
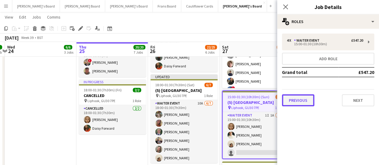
click at [295, 97] on button "Previous" at bounding box center [298, 100] width 32 height 12
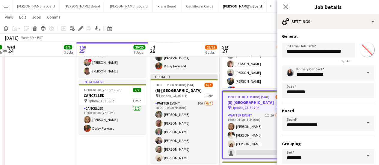
scroll to position [50, 0]
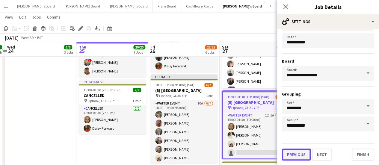
click at [302, 150] on button "Previous" at bounding box center [296, 155] width 29 height 12
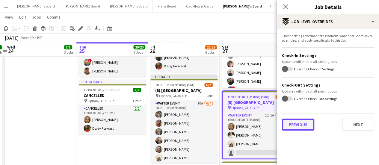
click at [300, 127] on button "Previous" at bounding box center [298, 125] width 32 height 12
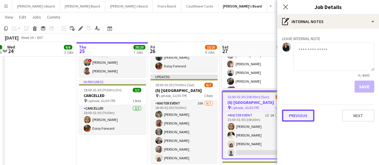
click at [294, 119] on button "Previous" at bounding box center [298, 116] width 32 height 12
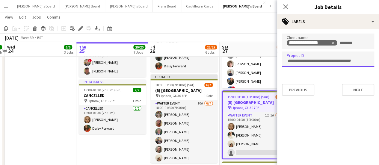
click at [293, 60] on input "Type to search project ID labels..." at bounding box center [328, 60] width 83 height 5
paste input "*****"
type input "*****"
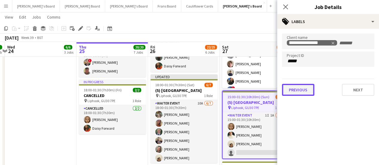
click at [291, 91] on button "Previous" at bounding box center [298, 90] width 32 height 12
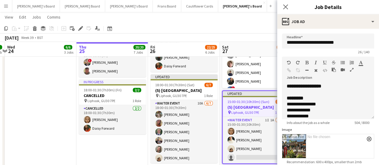
click at [126, 136] on app-date-cell "09:00-18:00 (9h) 9/9 SFG WAREHOUSE - [GEOGRAPHIC_DATA] pin Guilford Gu3 2dx 3 R…" at bounding box center [112, 11] width 72 height 463
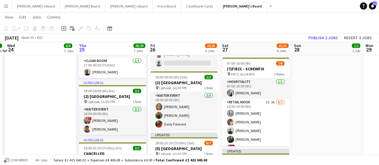
scroll to position [228, 0]
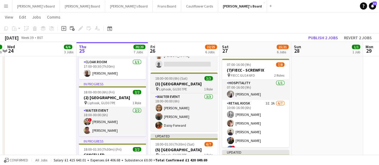
click at [197, 82] on h3 "(3) [GEOGRAPHIC_DATA]" at bounding box center [183, 83] width 67 height 5
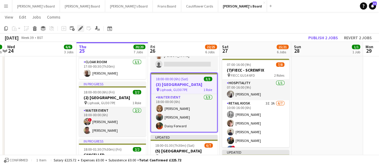
click at [83, 29] on icon "Edit" at bounding box center [80, 28] width 5 height 5
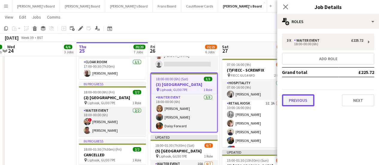
click at [303, 102] on button "Previous" at bounding box center [298, 100] width 32 height 12
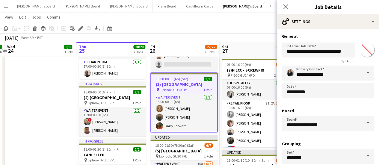
scroll to position [50, 0]
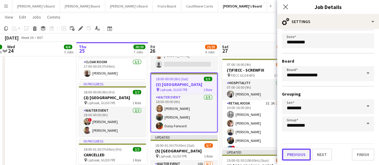
click at [292, 150] on button "Previous" at bounding box center [296, 155] width 29 height 12
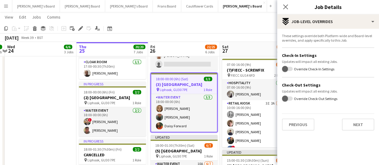
scroll to position [0, 0]
click at [298, 125] on button "Previous" at bounding box center [298, 125] width 32 height 12
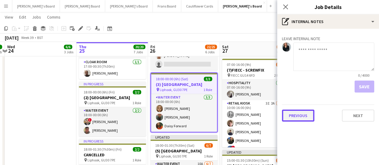
click at [300, 115] on button "Previous" at bounding box center [298, 116] width 32 height 12
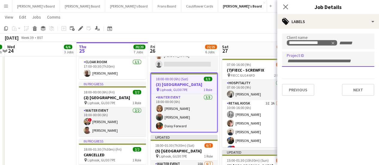
click at [312, 59] on input "Type to search project ID labels..." at bounding box center [328, 60] width 83 height 5
paste input "*****"
type input "*****"
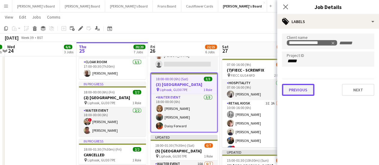
click at [299, 94] on button "Previous" at bounding box center [298, 90] width 32 height 12
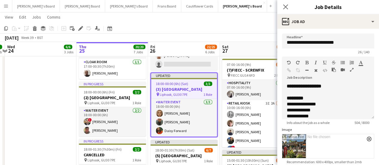
click at [259, 31] on app-toolbar "Copy Paste Paste Ctrl+V Paste with crew Ctrl+Shift+V Paste linked Job [GEOGRAPH…" at bounding box center [189, 28] width 379 height 10
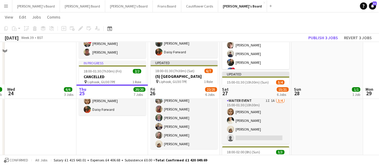
scroll to position [351, 0]
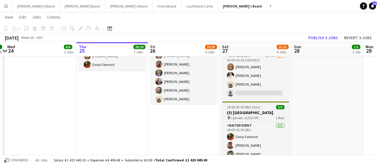
click at [261, 110] on h3 "(3) [GEOGRAPHIC_DATA]" at bounding box center [255, 112] width 67 height 5
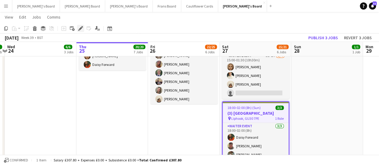
click at [80, 27] on icon "Edit" at bounding box center [80, 28] width 5 height 5
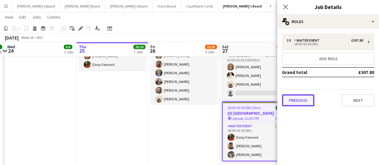
click at [298, 100] on button "Previous" at bounding box center [298, 100] width 32 height 12
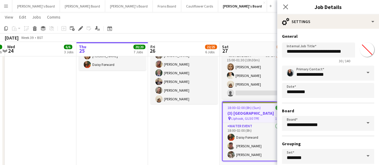
scroll to position [50, 0]
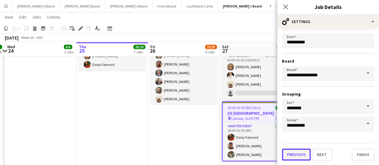
click at [292, 150] on button "Previous" at bounding box center [296, 155] width 29 height 12
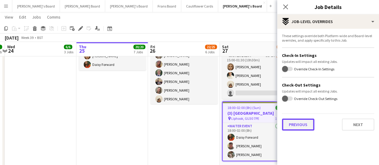
click at [294, 124] on button "Previous" at bounding box center [298, 125] width 32 height 12
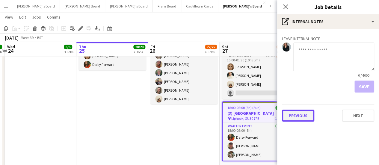
click at [298, 114] on button "Previous" at bounding box center [298, 116] width 32 height 12
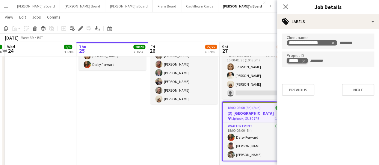
click at [304, 61] on icon "Remove tag" at bounding box center [303, 61] width 4 height 4
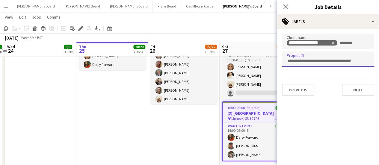
click at [304, 61] on input "Type to search project ID labels..." at bounding box center [328, 60] width 83 height 5
paste input "*****"
type input "*****"
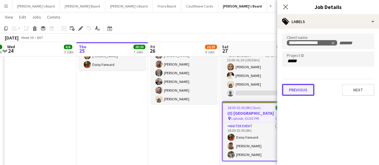
click at [305, 90] on button "Previous" at bounding box center [298, 90] width 32 height 12
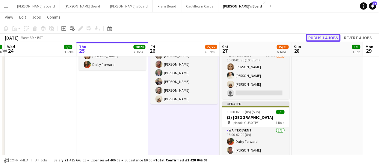
click at [326, 37] on button "Publish 4 jobs" at bounding box center [323, 38] width 34 height 8
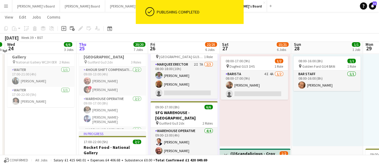
scroll to position [27, 0]
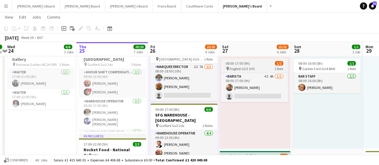
click at [248, 70] on span "Dogfest GU3 1HS" at bounding box center [242, 69] width 25 height 4
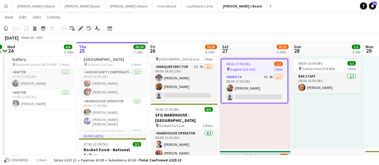
click at [81, 29] on icon at bounding box center [80, 28] width 3 height 3
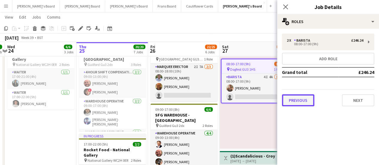
click at [303, 102] on button "Previous" at bounding box center [298, 100] width 32 height 12
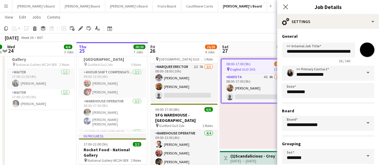
scroll to position [50, 0]
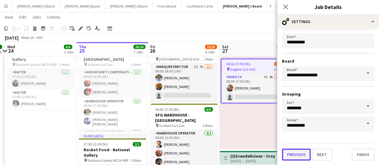
click at [286, 150] on button "Previous" at bounding box center [296, 155] width 29 height 12
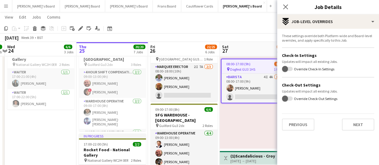
scroll to position [0, 0]
click at [304, 122] on button "Previous" at bounding box center [298, 125] width 32 height 12
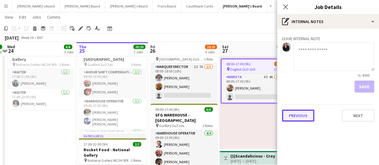
click at [298, 112] on button "Previous" at bounding box center [298, 116] width 32 height 12
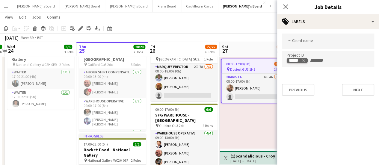
click at [304, 60] on icon "Remove tag" at bounding box center [303, 61] width 3 height 3
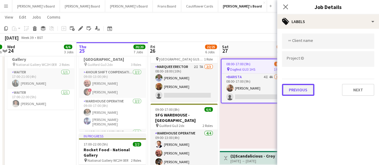
click at [303, 87] on button "Previous" at bounding box center [298, 90] width 32 height 12
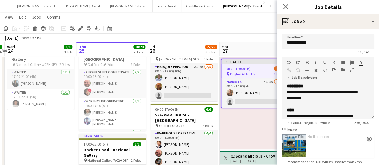
click at [257, 120] on div "Updated 08:00-17:00 (9h) 1/2 pin Dogfest GU3 1HS 1 Role Barista 4I 4A [DATE] 08…" at bounding box center [255, 102] width 71 height 93
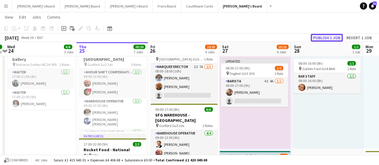
click at [327, 37] on button "Publish 1 job" at bounding box center [327, 38] width 32 height 8
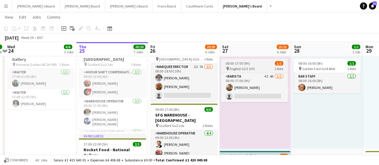
click at [244, 67] on span "Dogfest GU3 1HS" at bounding box center [242, 69] width 25 height 4
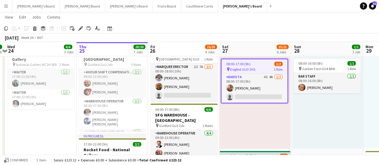
click at [85, 30] on div "Add job Add linked Job Edit Edit linked Job Applicants" at bounding box center [78, 28] width 46 height 7
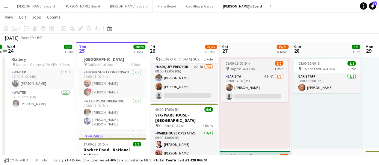
click at [241, 62] on span "08:00-17:00 (9h)" at bounding box center [238, 63] width 24 height 4
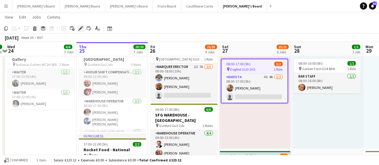
click at [81, 28] on icon at bounding box center [80, 28] width 3 height 3
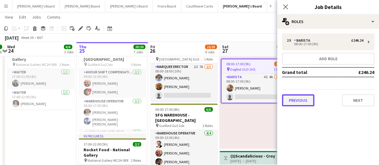
click at [296, 97] on button "Previous" at bounding box center [298, 100] width 32 height 12
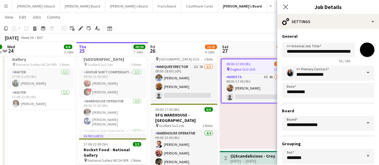
scroll to position [50, 0]
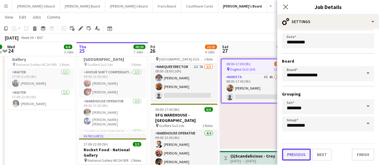
click at [304, 150] on button "Previous" at bounding box center [296, 155] width 29 height 12
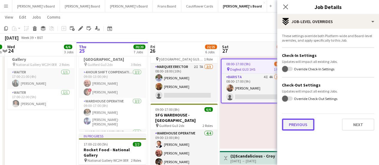
click at [295, 123] on button "Previous" at bounding box center [298, 125] width 32 height 12
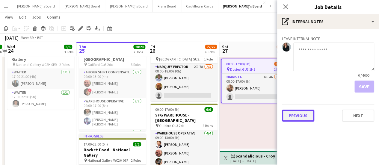
click at [299, 117] on button "Previous" at bounding box center [298, 116] width 32 height 12
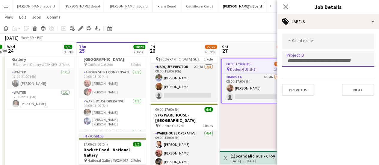
click at [299, 60] on input "Type to search project ID labels..." at bounding box center [328, 60] width 83 height 5
paste input "*****"
type input "*****"
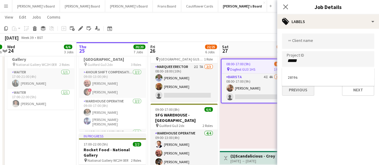
click at [304, 90] on div at bounding box center [328, 82] width 102 height 165
click at [295, 85] on button "Previous" at bounding box center [298, 90] width 32 height 12
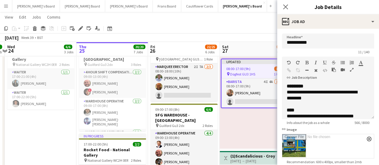
click at [234, 18] on app-page-menu "View Day view expanded Day view collapsed Month view Date picker Jump to [DATE]…" at bounding box center [189, 17] width 379 height 11
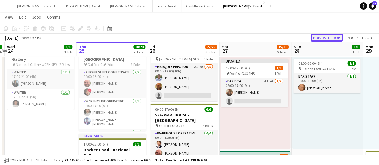
click at [319, 36] on button "Publish 1 job" at bounding box center [327, 38] width 32 height 8
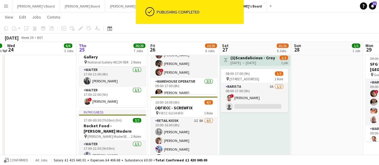
scroll to position [124, 0]
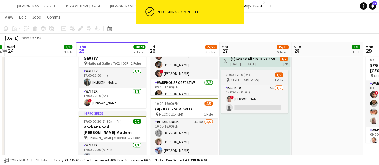
click at [242, 73] on span "08:00-17:00 (9h)" at bounding box center [238, 75] width 24 height 4
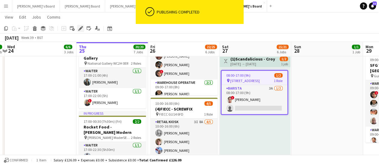
click at [80, 27] on icon "Edit" at bounding box center [80, 28] width 5 height 5
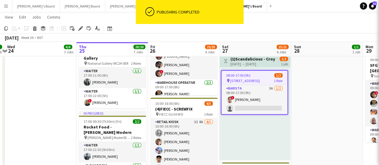
type input "*******"
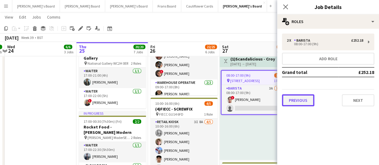
click at [291, 94] on button "Previous" at bounding box center [298, 100] width 32 height 12
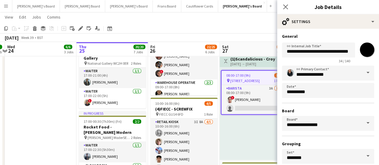
scroll to position [50, 0]
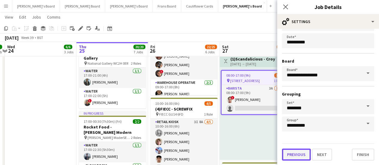
click at [301, 150] on button "Previous" at bounding box center [296, 155] width 29 height 12
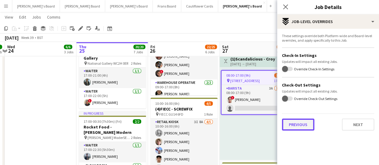
click at [300, 123] on button "Previous" at bounding box center [298, 125] width 32 height 12
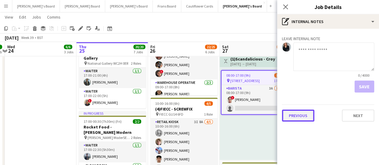
click at [298, 114] on button "Previous" at bounding box center [298, 116] width 32 height 12
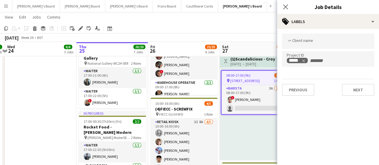
drag, startPoint x: 238, startPoint y: 140, endPoint x: 352, endPoint y: 131, distance: 114.8
click at [344, 131] on mat-expansion-panel "tags Labels link Client name Project ID ***** Previous Next" at bounding box center [328, 97] width 102 height 136
click at [250, 147] on div "08:00-17:00 (9h) 1/2 pin Croydon CR2 9EA 1 Role Barista 3A [DATE] 08:00-17:00 (…" at bounding box center [255, 113] width 71 height 93
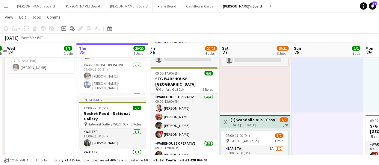
scroll to position [66, 0]
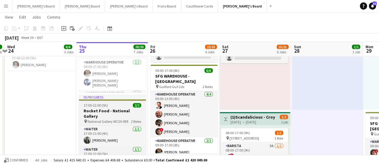
click at [125, 105] on div "17:00-22:00 (5h) 2/2" at bounding box center [112, 105] width 67 height 4
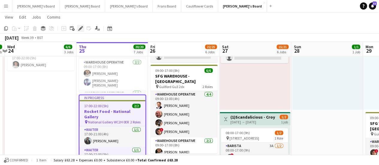
click at [82, 28] on icon at bounding box center [80, 28] width 3 height 3
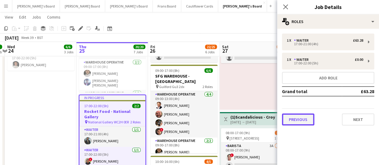
click at [298, 115] on button "Previous" at bounding box center [298, 120] width 32 height 12
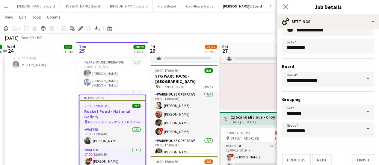
scroll to position [49, 0]
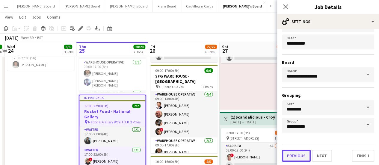
click at [299, 150] on button "Previous" at bounding box center [296, 156] width 29 height 12
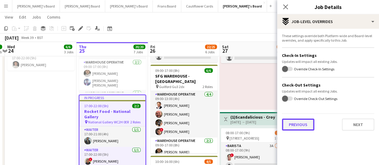
click at [304, 124] on button "Previous" at bounding box center [298, 125] width 32 height 12
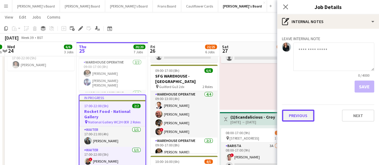
click at [303, 116] on button "Previous" at bounding box center [298, 116] width 32 height 12
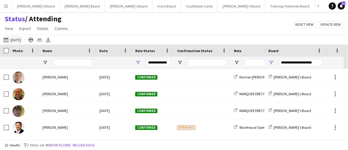
click at [22, 38] on button "25-09-2025 to 01-10-2025 Tomorrow" at bounding box center [12, 39] width 20 height 7
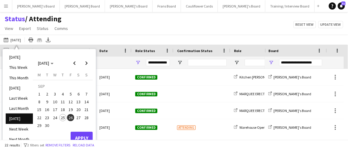
click at [39, 126] on span "29" at bounding box center [39, 125] width 7 height 7
click at [48, 126] on span "30" at bounding box center [47, 125] width 7 height 7
click at [83, 135] on button "Apply" at bounding box center [82, 138] width 22 height 12
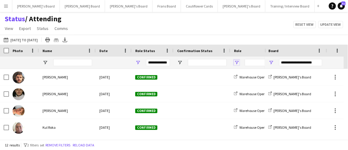
click at [238, 62] on span "Open Filter Menu" at bounding box center [236, 62] width 5 height 5
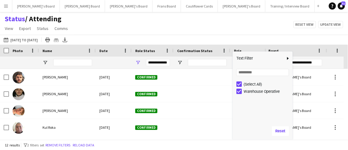
click at [236, 31] on div "Status / Attending View Views Default view Airshow Accreditation Airshow Check …" at bounding box center [174, 24] width 348 height 20
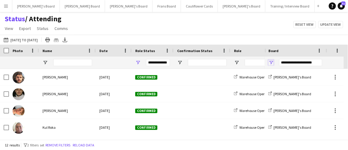
click at [272, 61] on span "Open Filter Menu" at bounding box center [271, 62] width 5 height 5
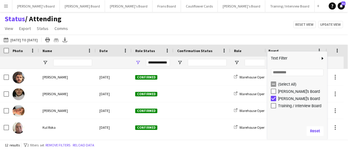
click at [245, 31] on div "Status / Attending View Views Default view Airshow Accreditation Airshow Check …" at bounding box center [174, 24] width 348 height 20
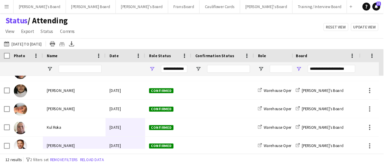
scroll to position [36, 0]
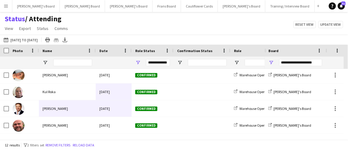
drag, startPoint x: 84, startPoint y: 134, endPoint x: 121, endPoint y: 131, distance: 36.7
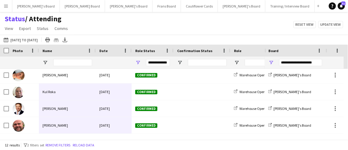
click at [90, 140] on div "12 results filter-1 2 filters set Remove filters Reload data" at bounding box center [174, 145] width 348 height 10
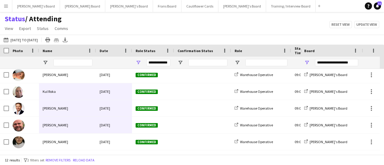
drag, startPoint x: 338, startPoint y: 0, endPoint x: 209, endPoint y: 25, distance: 131.5
click at [209, 25] on div "Status / Attending View Views Default view Airshow Accreditation Airshow Check …" at bounding box center [192, 24] width 384 height 20
click at [67, 39] on icon "Export XLSX" at bounding box center [65, 39] width 5 height 5
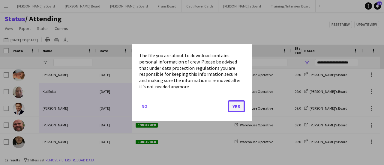
click at [239, 106] on button "Yes" at bounding box center [236, 106] width 17 height 12
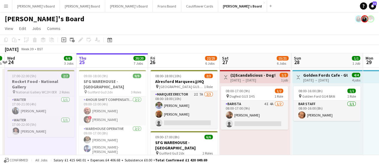
click at [51, 83] on h3 "Rocket Food - National Gallery" at bounding box center [40, 84] width 67 height 11
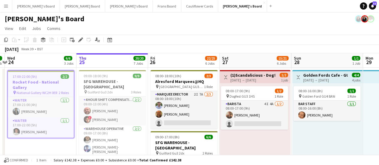
click at [80, 40] on icon at bounding box center [80, 39] width 3 height 3
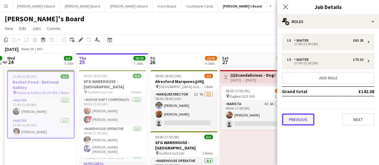
click at [290, 121] on button "Previous" at bounding box center [298, 120] width 32 height 12
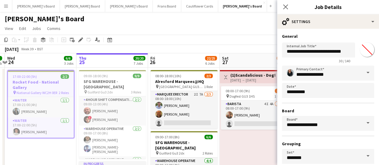
scroll to position [50, 0]
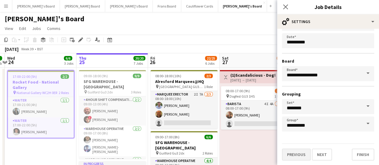
click at [282, 155] on form "**********" at bounding box center [328, 72] width 102 height 177
click at [292, 154] on button "Previous" at bounding box center [296, 155] width 29 height 12
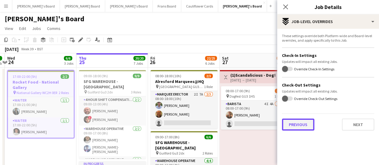
click at [304, 123] on button "Previous" at bounding box center [298, 125] width 32 height 12
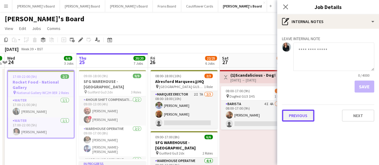
click at [305, 117] on button "Previous" at bounding box center [298, 116] width 32 height 12
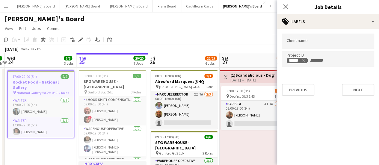
click at [224, 27] on app-page-menu "View Day view expanded Day view collapsed Month view Date picker Jump to [DATE]…" at bounding box center [189, 28] width 379 height 11
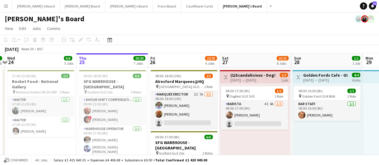
click at [224, 27] on app-page-menu "View Day view expanded Day view collapsed Month view Date picker Jump to [DATE]…" at bounding box center [189, 28] width 379 height 11
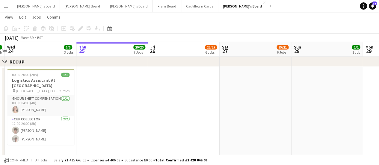
scroll to position [0, 177]
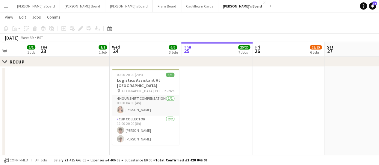
drag, startPoint x: 182, startPoint y: 120, endPoint x: 287, endPoint y: 117, distance: 105.2
click at [287, 117] on app-calendar-viewport "Sat 20 16/16 6 Jobs Sun 21 5/5 3 Jobs Mon 22 1/1 1 Job Tue 23 1/1 1 Job Wed 24 …" at bounding box center [189, 18] width 379 height 935
click at [146, 78] on h3 "Logistics Assistant At [GEOGRAPHIC_DATA]" at bounding box center [145, 83] width 67 height 11
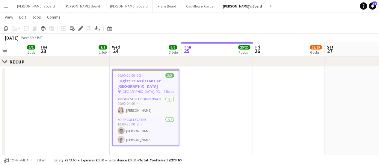
click at [146, 78] on app-job-card "00:00-20:00 (20h) 3/3 Logistics Assistant At Goodwood pin Chichester, PO18 0PS …" at bounding box center [145, 107] width 67 height 77
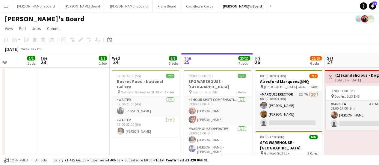
scroll to position [0, 147]
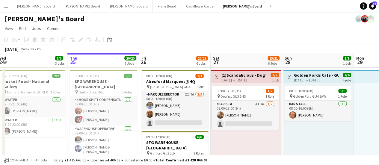
drag, startPoint x: 348, startPoint y: 94, endPoint x: 234, endPoint y: 84, distance: 114.3
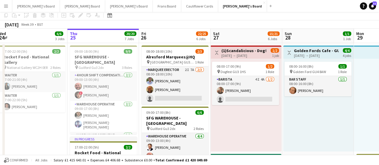
scroll to position [2, 0]
